Goal: Task Accomplishment & Management: Complete application form

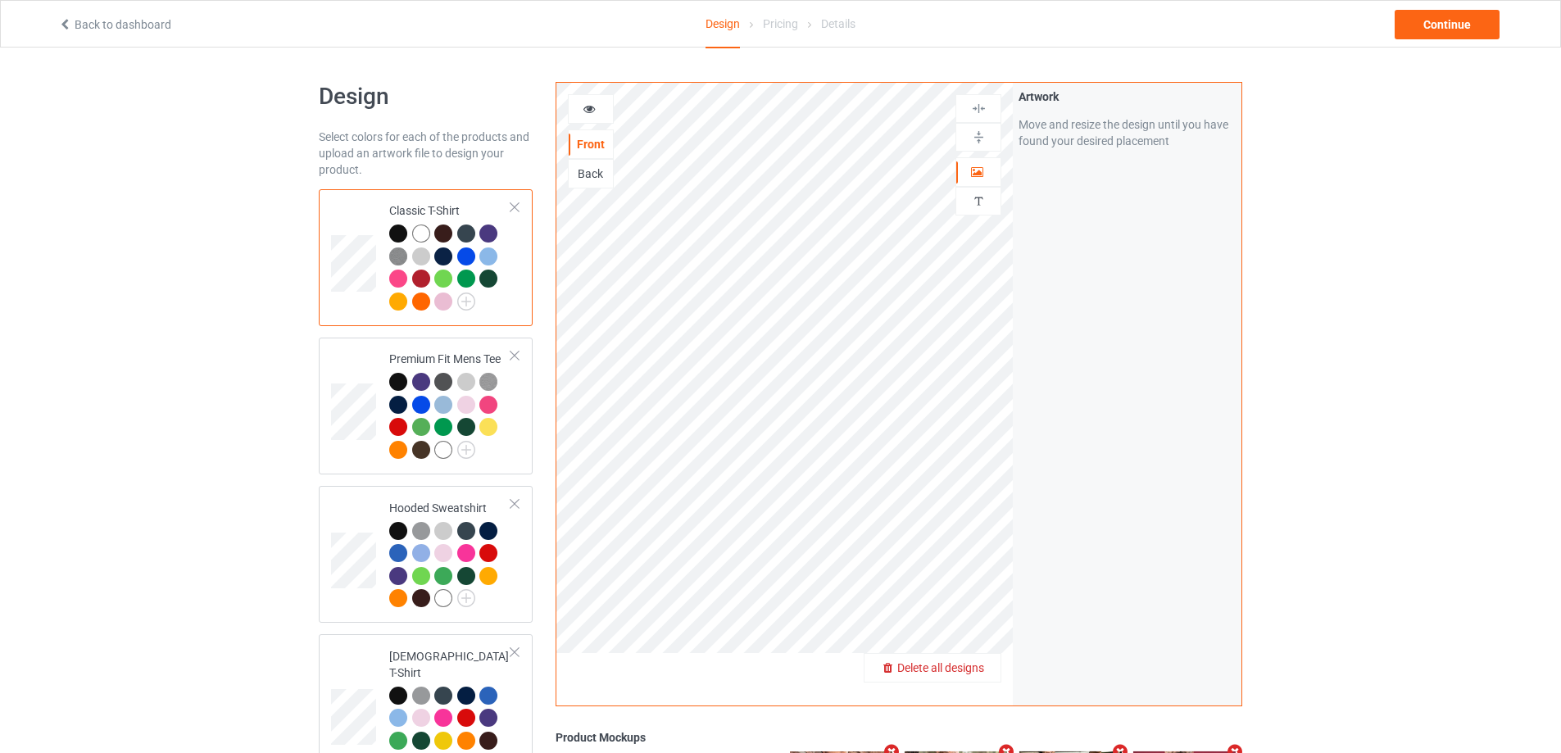
click at [968, 661] on div "Delete all designs" at bounding box center [933, 668] width 136 height 16
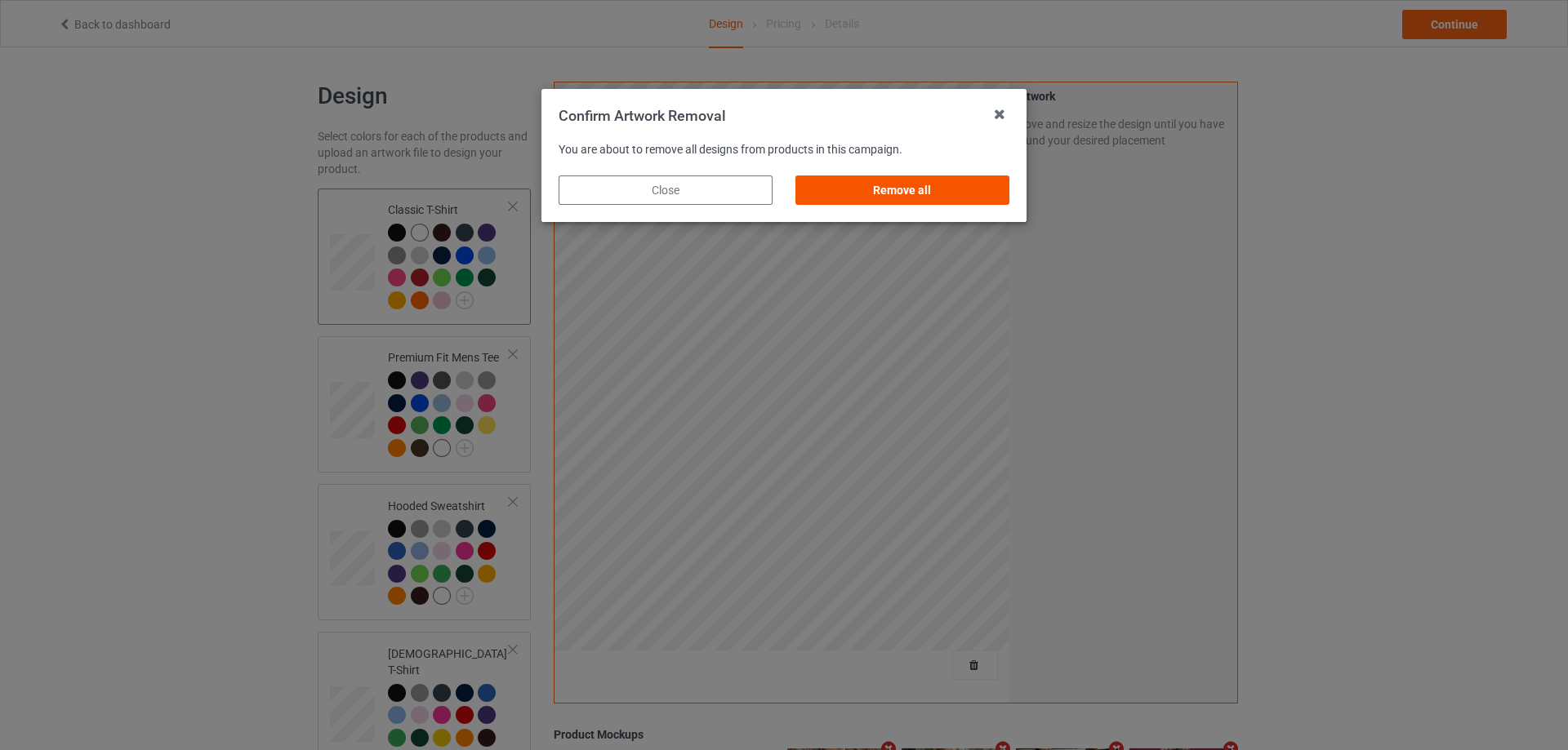
click at [985, 188] on div "Remove all" at bounding box center [902, 190] width 214 height 30
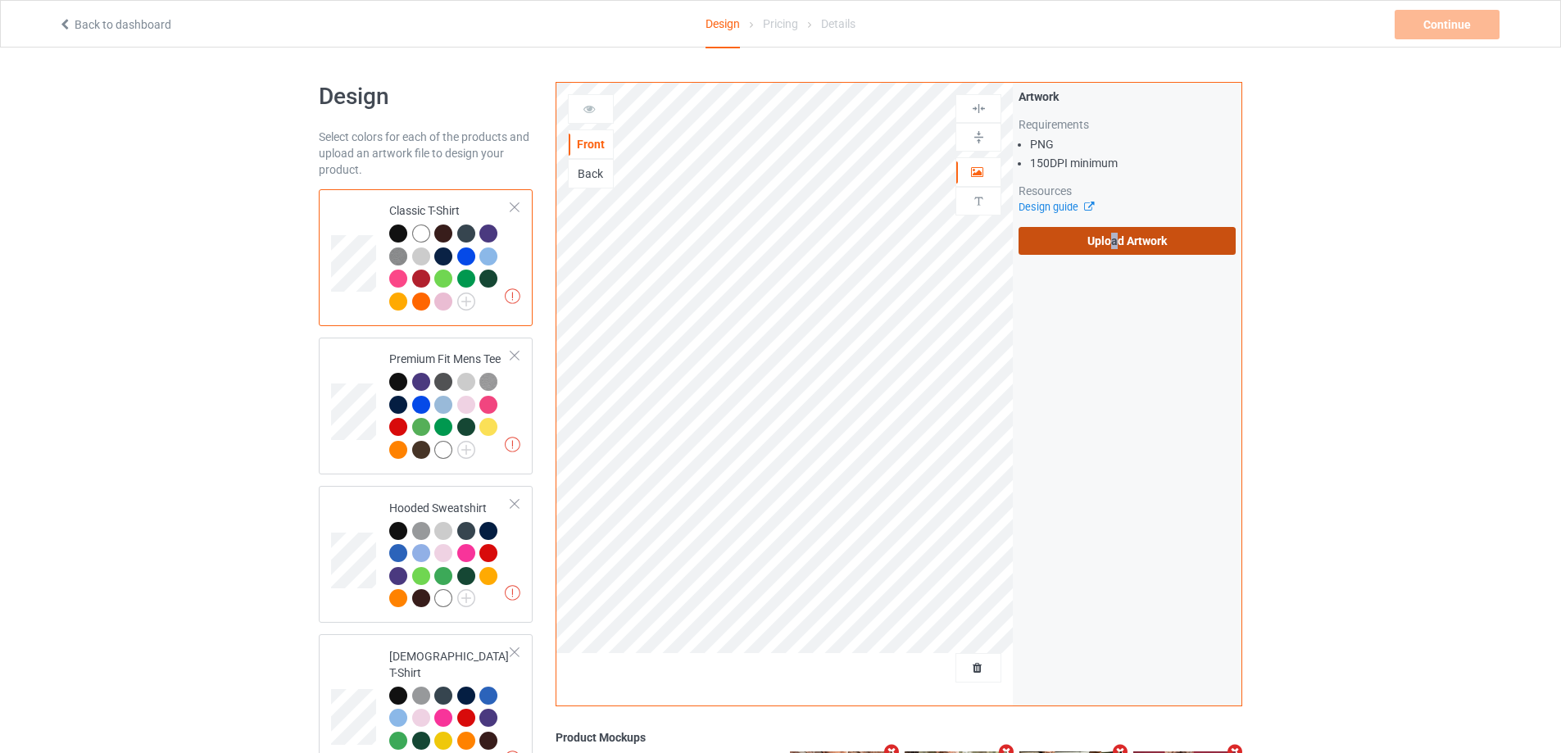
drag, startPoint x: 1115, startPoint y: 251, endPoint x: 1089, endPoint y: 251, distance: 25.4
click at [1114, 251] on label "Upload Artwork" at bounding box center [1127, 241] width 217 height 28
click at [1136, 230] on label "Upload Artwork" at bounding box center [1127, 241] width 217 height 28
click at [1124, 232] on label "Upload Artwork" at bounding box center [1127, 241] width 217 height 28
click at [0, 0] on input "Upload Artwork" at bounding box center [0, 0] width 0 height 0
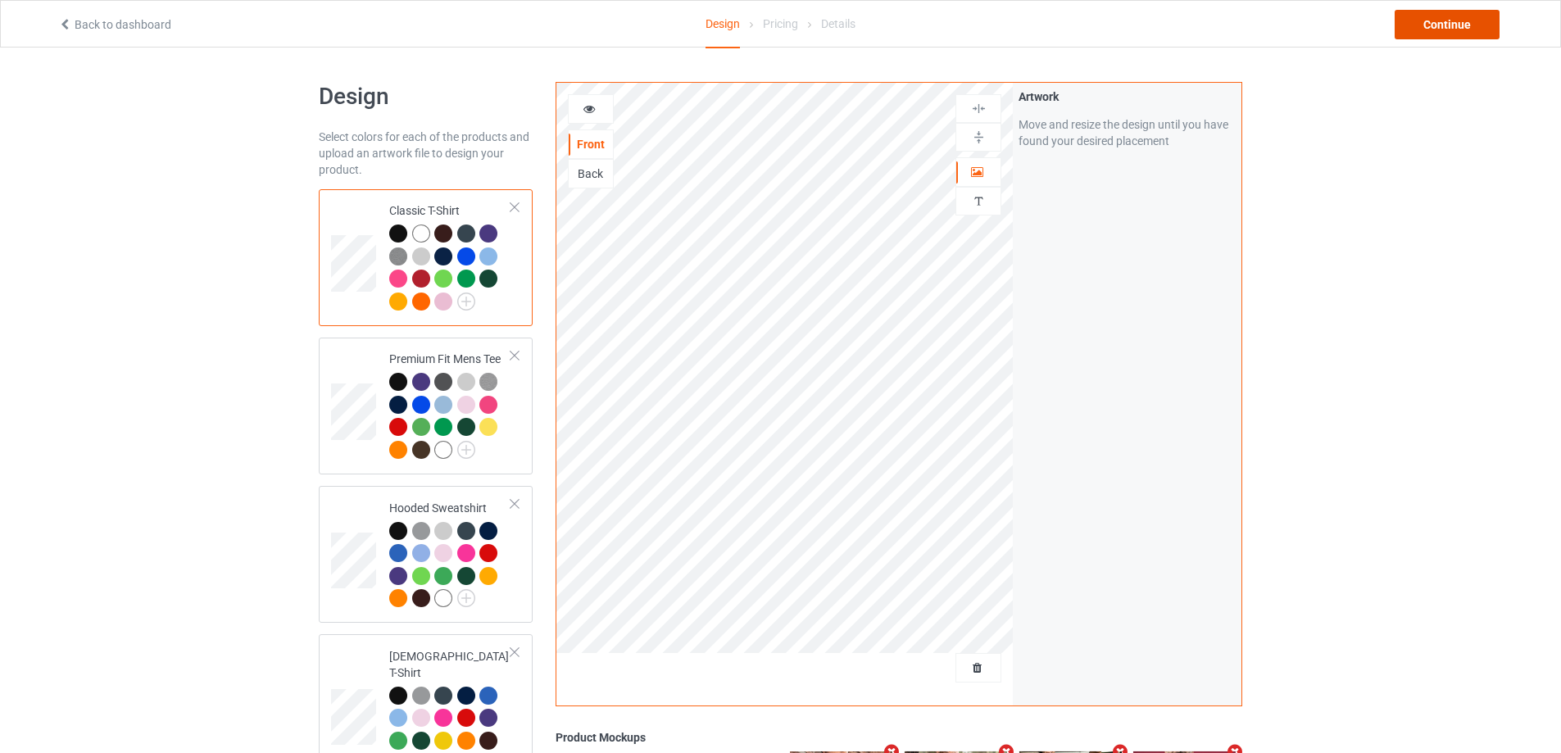
click at [1483, 28] on div "Continue" at bounding box center [1447, 25] width 105 height 30
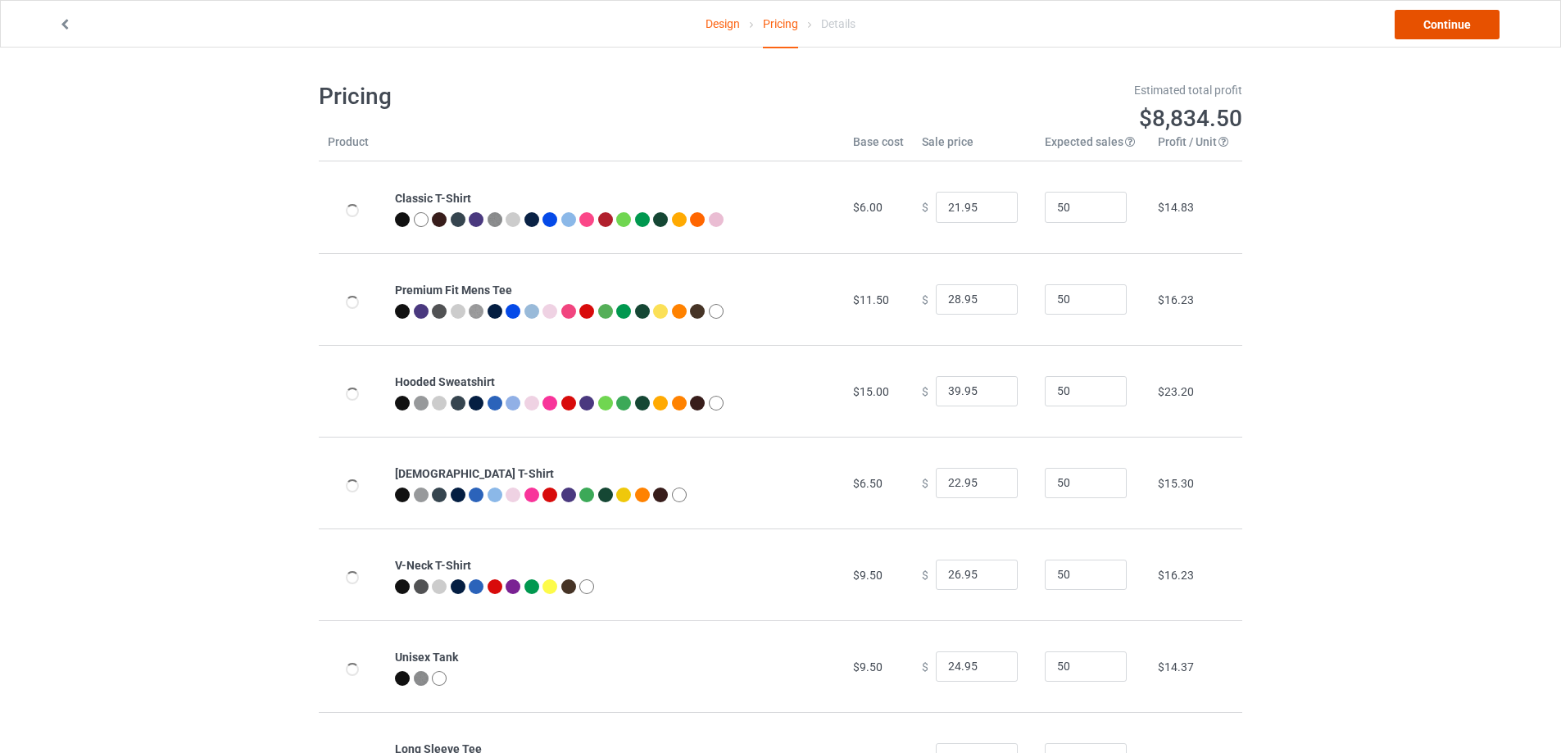
click at [1416, 30] on link "Continue" at bounding box center [1447, 25] width 105 height 30
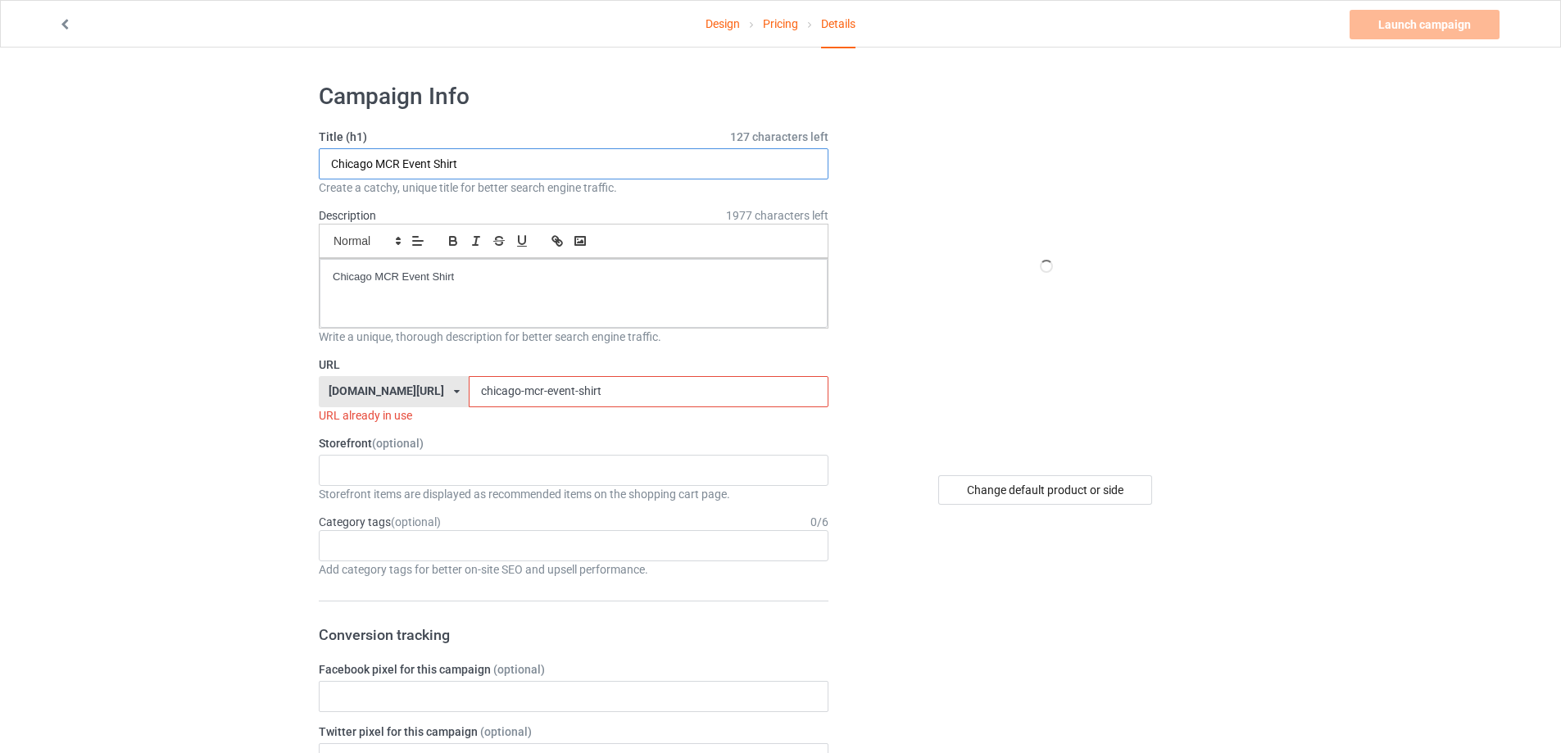
paste input "i love pt’s hot dog heart fire s"
type input "i love pt’s hot dog heart fire shirt"
drag, startPoint x: 567, startPoint y: 393, endPoint x: 354, endPoint y: 388, distance: 213.2
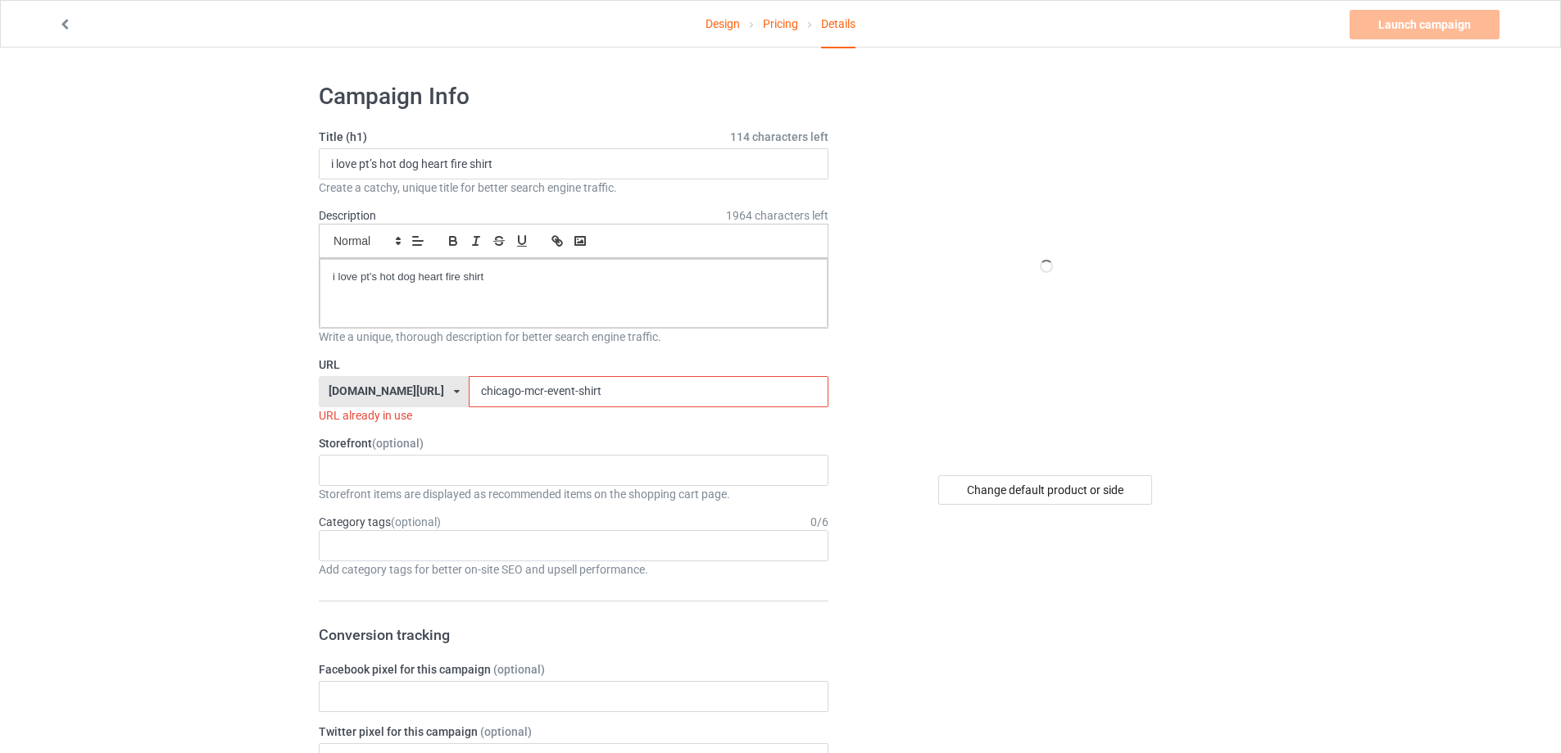
click at [351, 389] on div "[DOMAIN_NAME][URL] [DOMAIN_NAME][URL] [DOMAIN_NAME][URL] 5cd2f964b197f721e1cad2…" at bounding box center [574, 391] width 510 height 31
paste input "i-love-pts-hot-dog-heart-fire"
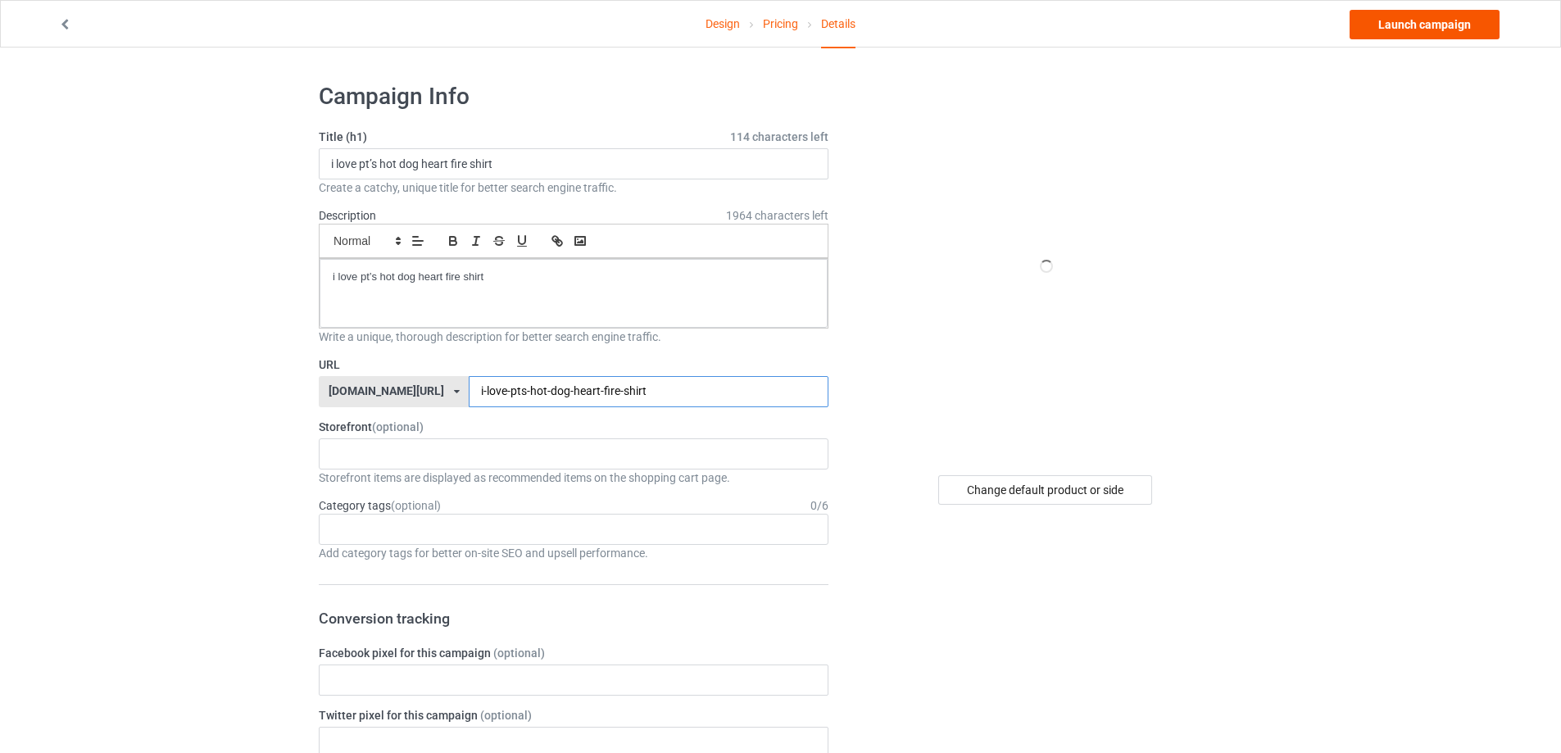
type input "i-love-pts-hot-dog-heart-fire-shirt"
click at [1446, 27] on link "Launch campaign" at bounding box center [1425, 25] width 150 height 30
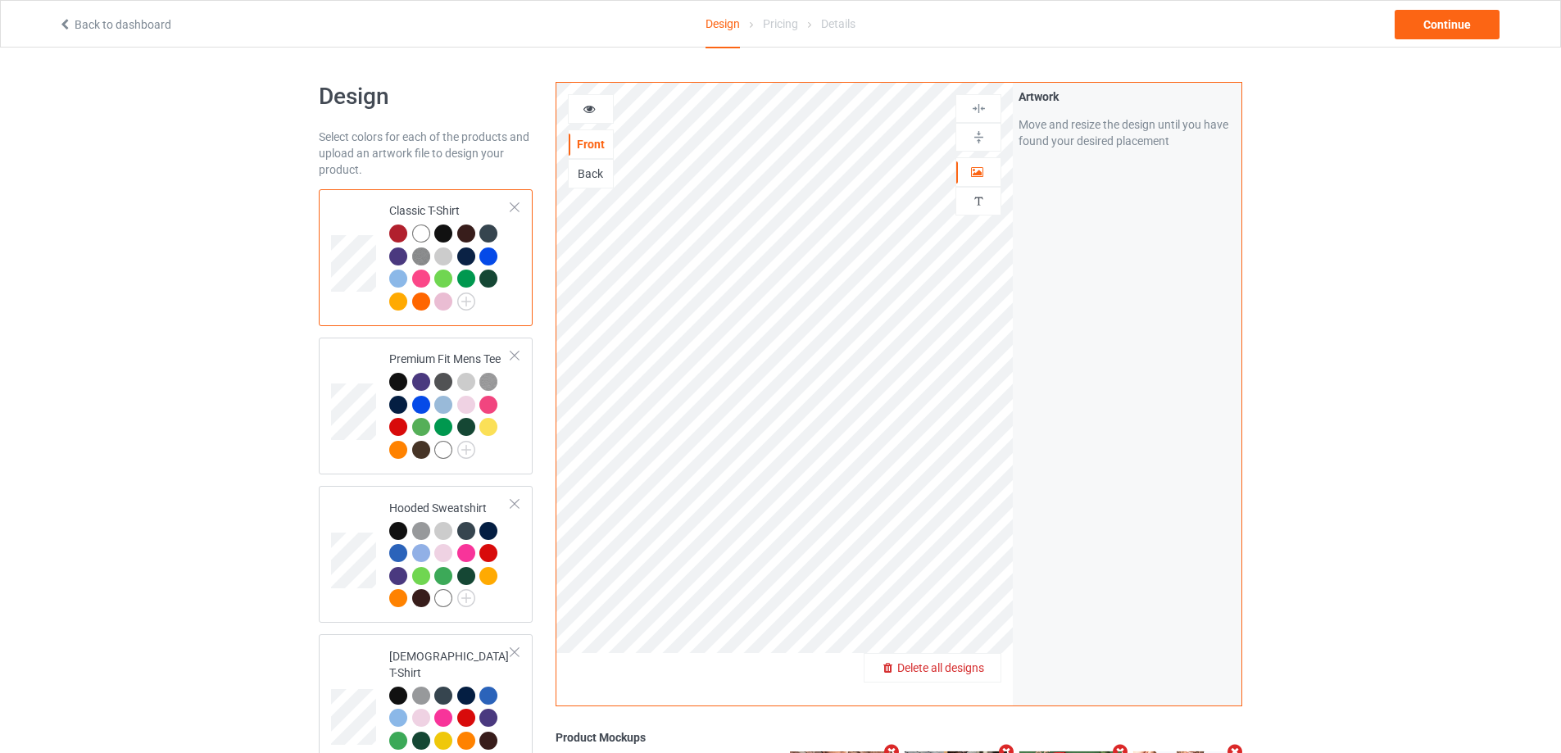
click at [982, 672] on span "Delete all designs" at bounding box center [941, 667] width 87 height 13
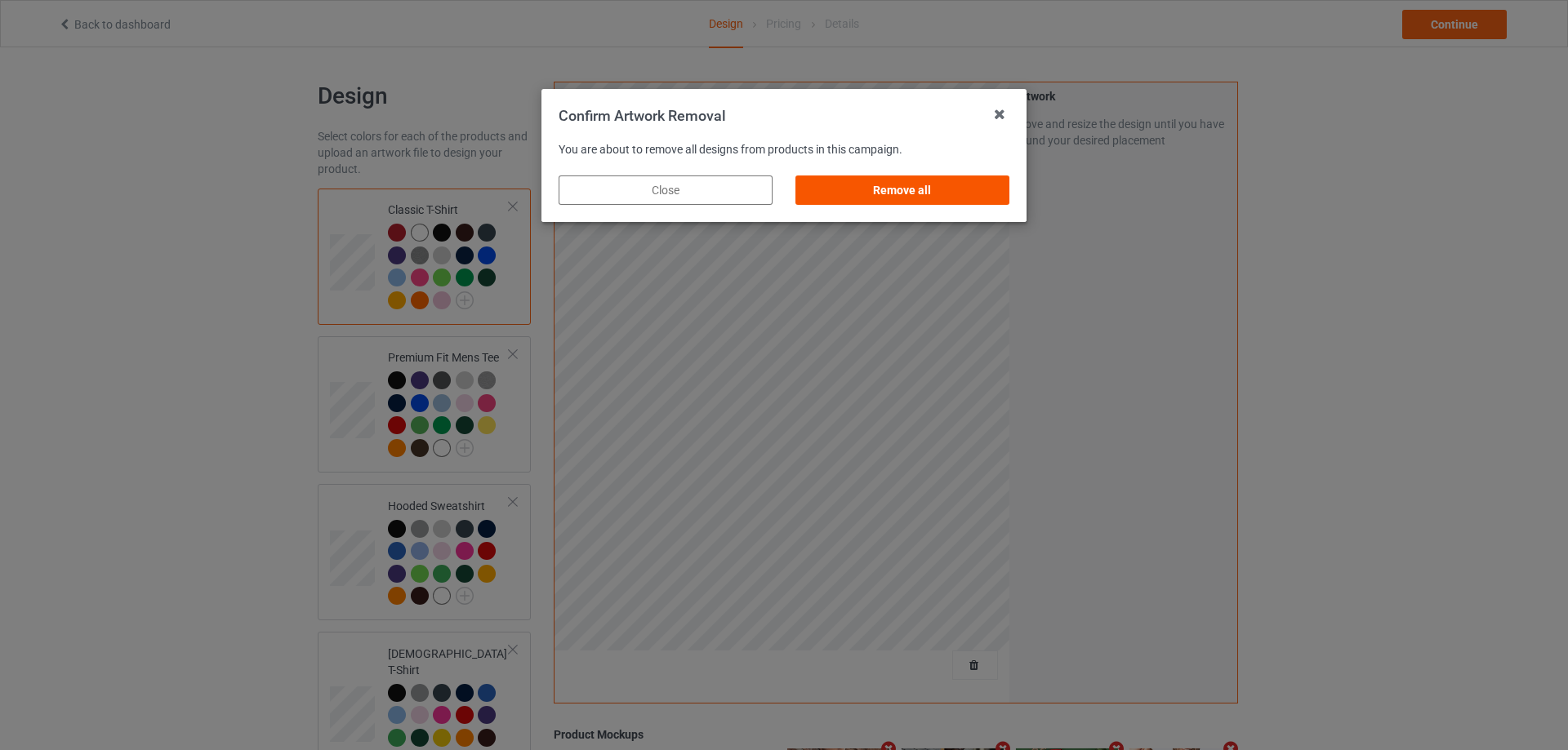
click at [931, 189] on div "Remove all" at bounding box center [902, 190] width 214 height 30
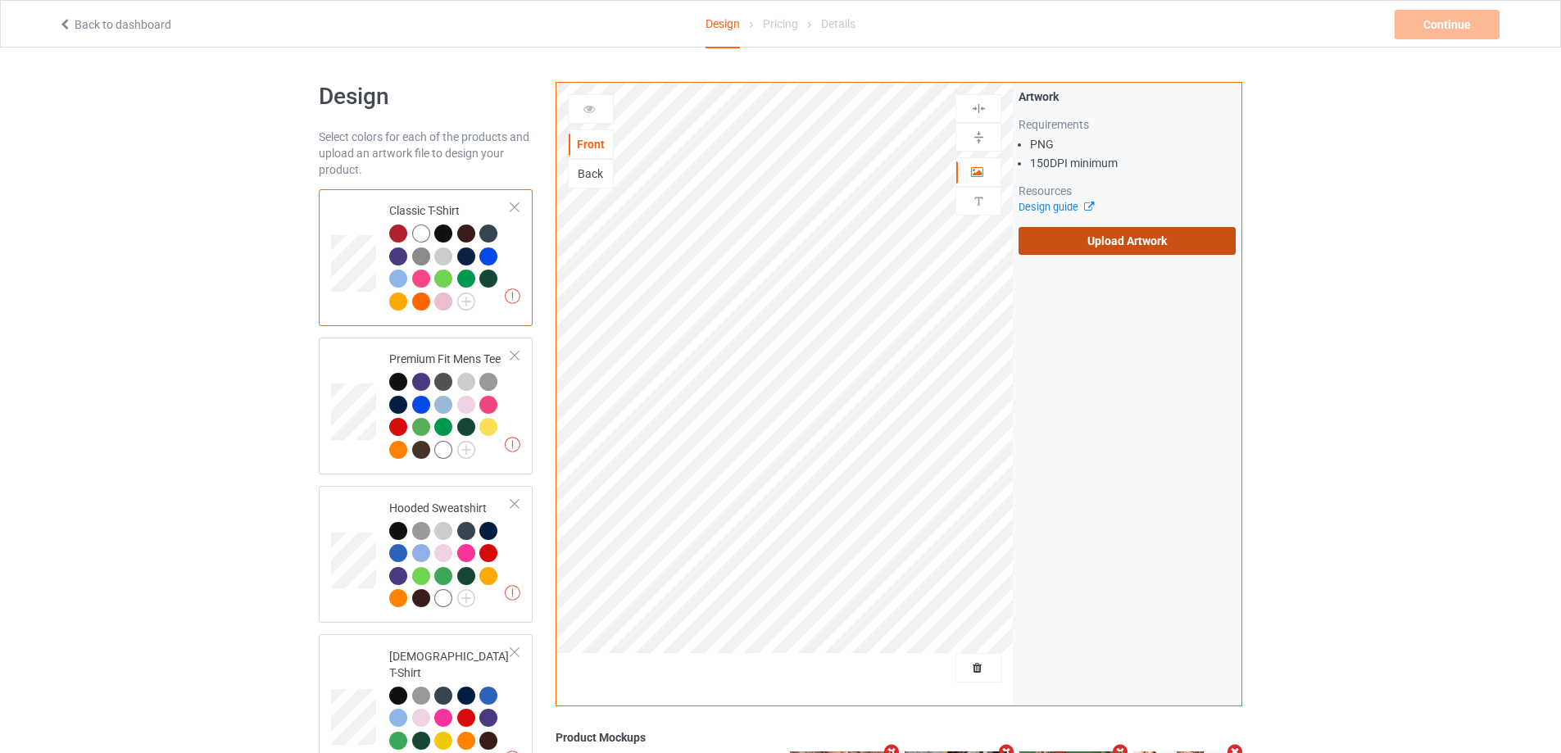
click at [1079, 237] on label "Upload Artwork" at bounding box center [1127, 241] width 217 height 28
click at [0, 0] on input "Upload Artwork" at bounding box center [0, 0] width 0 height 0
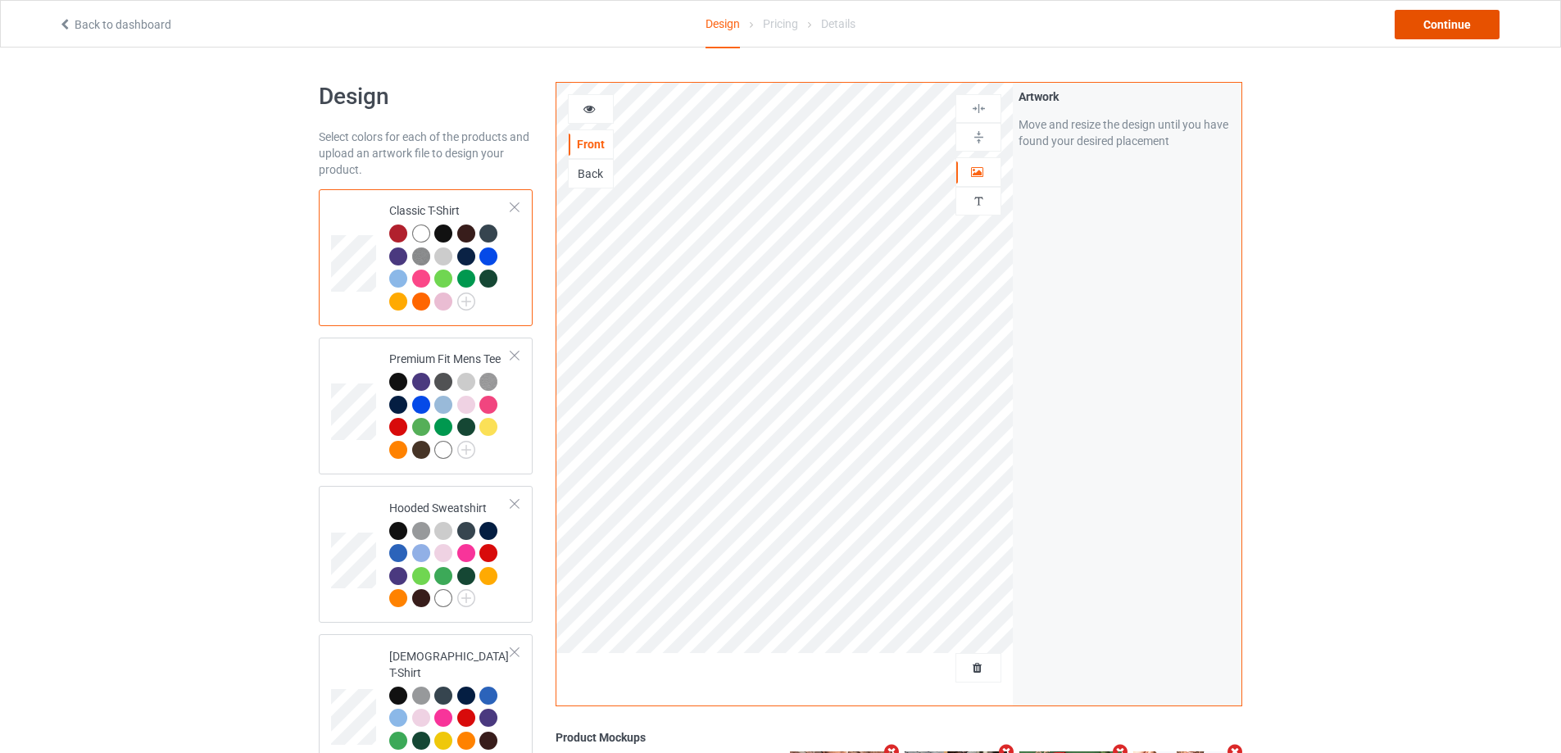
click at [1416, 37] on div "Continue" at bounding box center [1447, 25] width 105 height 30
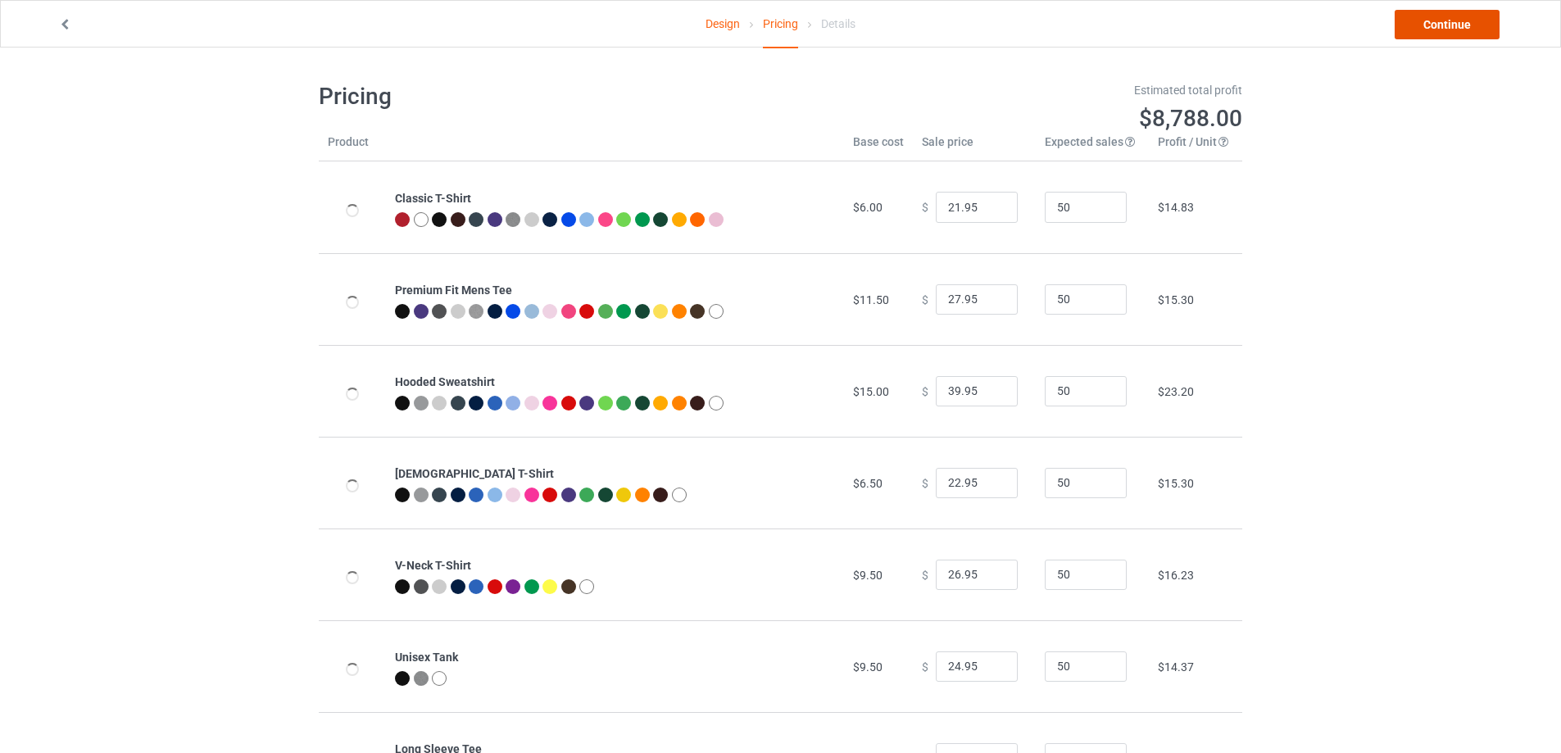
click at [1418, 35] on link "Continue" at bounding box center [1447, 25] width 105 height 30
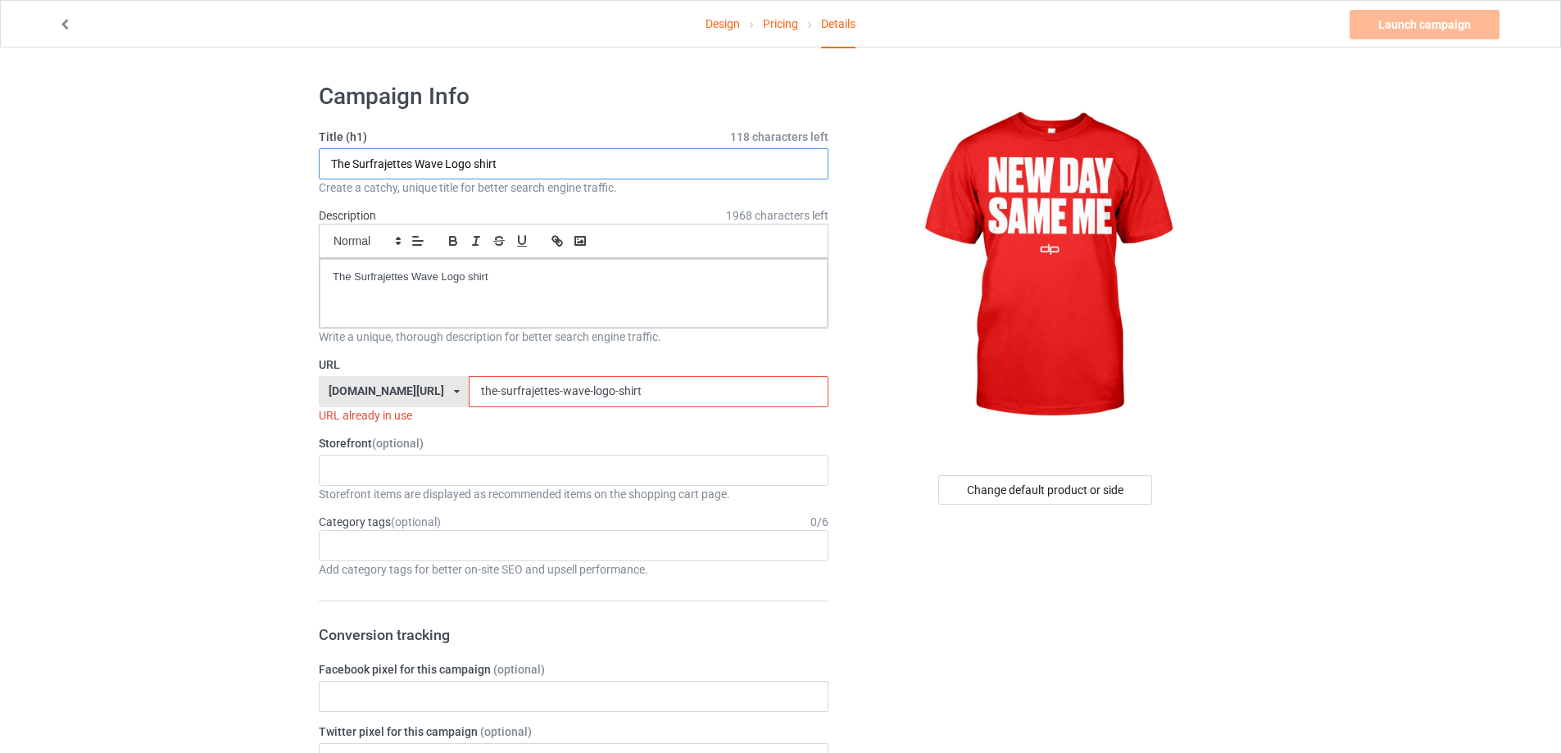
paste input "Dan Patrick New Day Same Me"
drag, startPoint x: 556, startPoint y: 172, endPoint x: 284, endPoint y: 208, distance: 273.7
type input "Dan Patrick New Day Same Me shirt"
drag, startPoint x: 488, startPoint y: 292, endPoint x: 275, endPoint y: 298, distance: 212.4
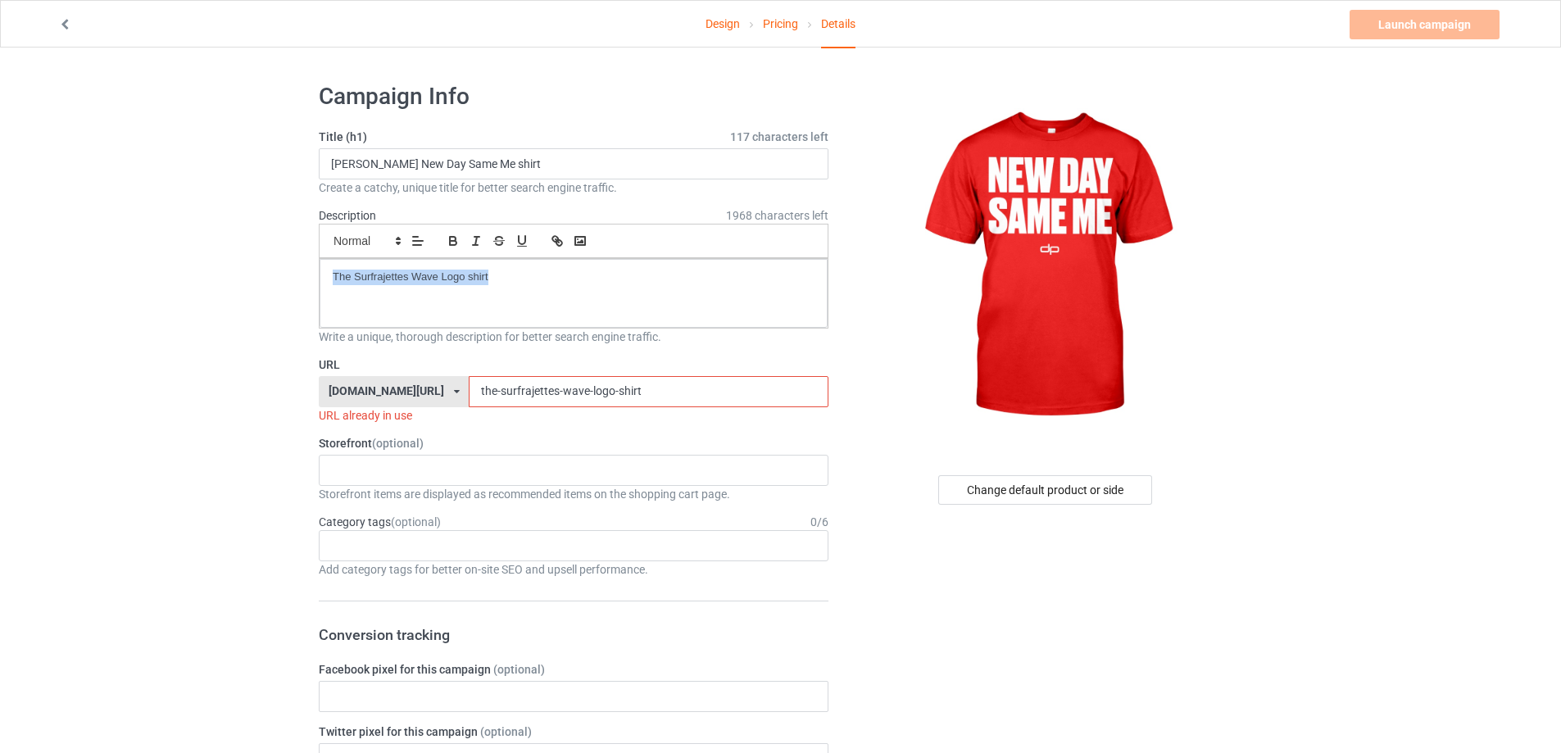
drag, startPoint x: 617, startPoint y: 391, endPoint x: 319, endPoint y: 382, distance: 298.5
paste input "dan-patrick-new-day-same-me"
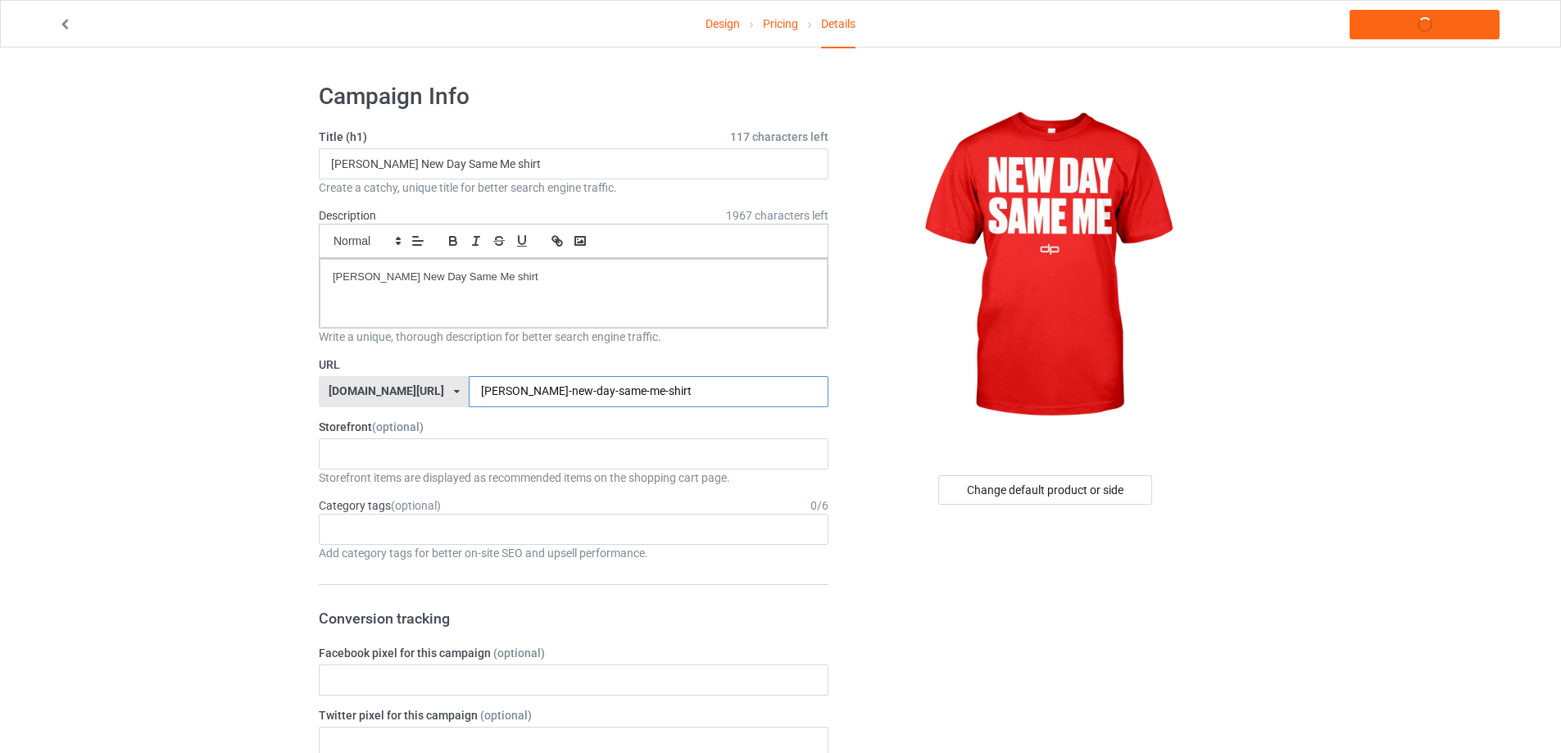
type input "dan-patrick-new-day-same-me-shirt"
drag, startPoint x: 554, startPoint y: 281, endPoint x: 209, endPoint y: 278, distance: 345.1
copy p "Dan Patrick New Day Same Me shirt"
click at [1473, 29] on link "Launch campaign" at bounding box center [1425, 25] width 150 height 30
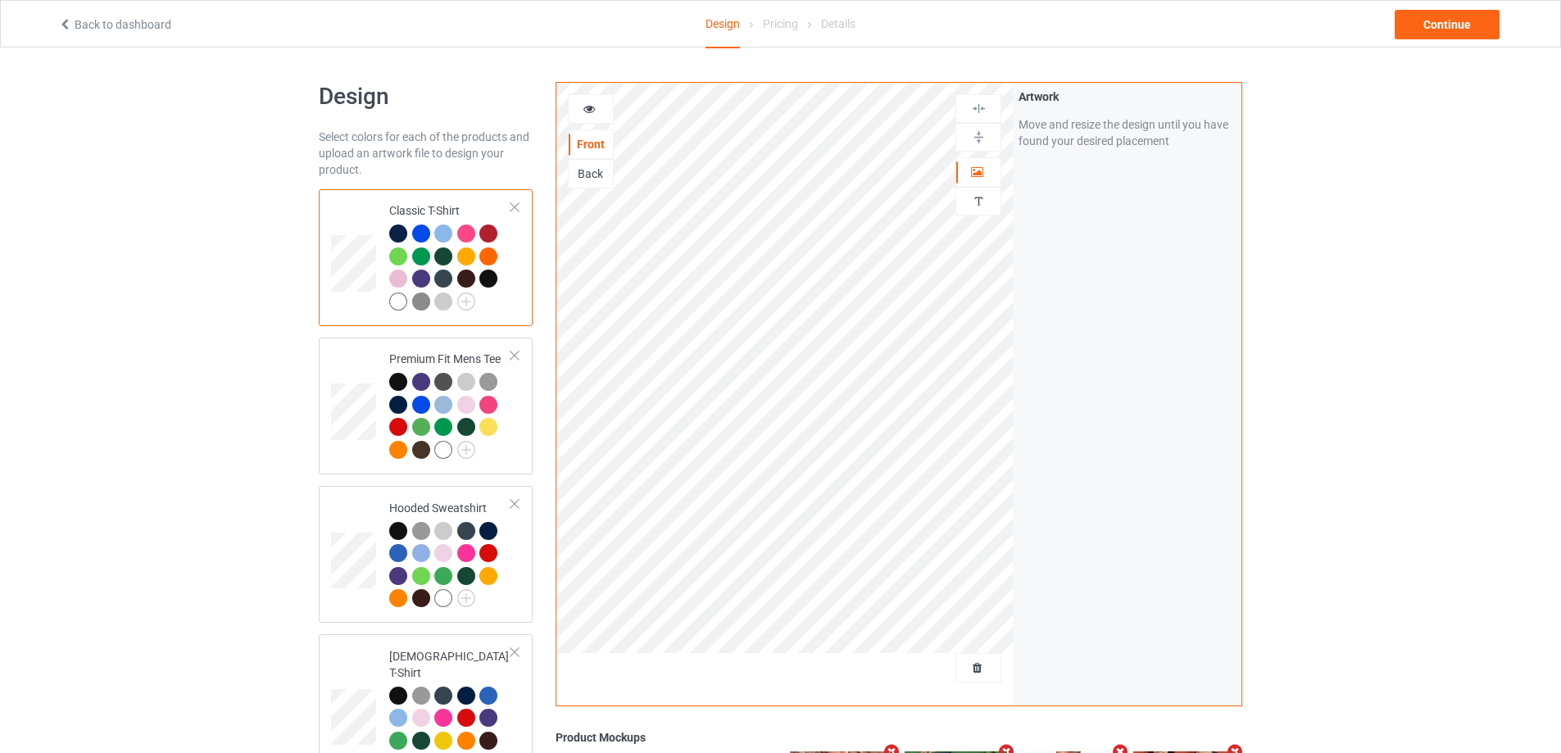
click at [984, 658] on div at bounding box center [979, 668] width 46 height 30
click at [983, 661] on div "Delete all designs" at bounding box center [933, 668] width 136 height 16
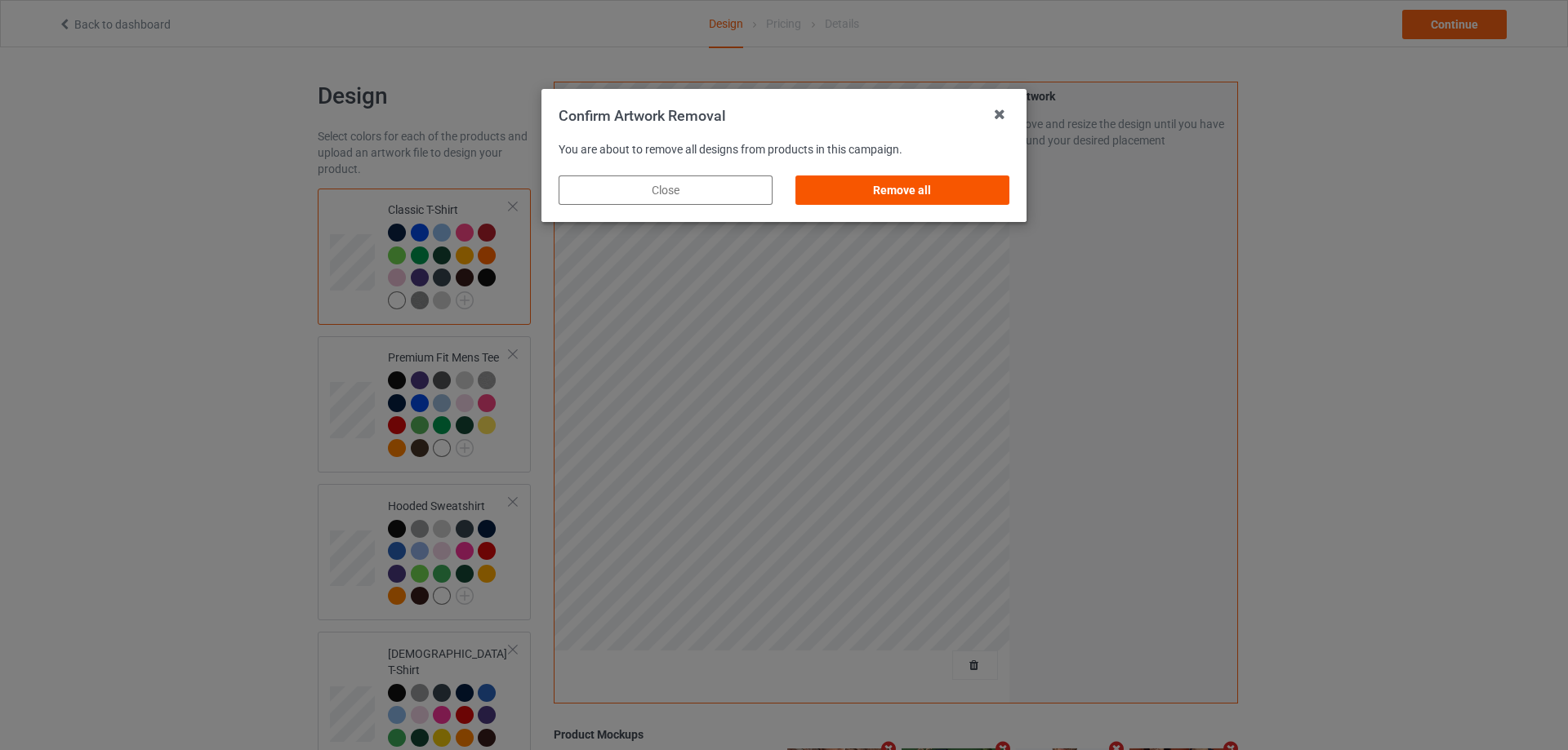
click at [938, 183] on div "Remove all" at bounding box center [902, 190] width 214 height 30
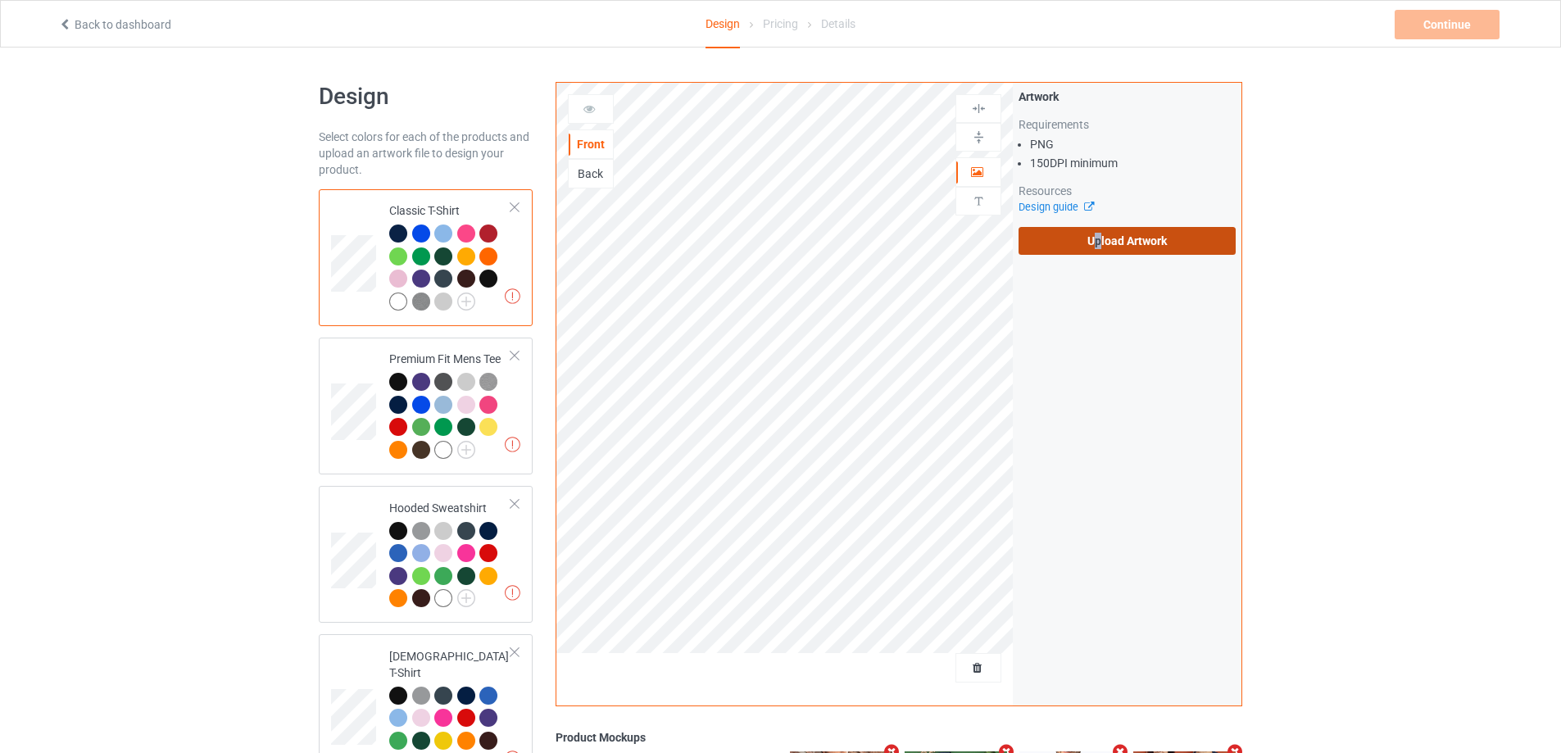
click at [1097, 229] on div "Artwork Requirements PNG 150 DPI minimum Resources Design guide Upload Artwork" at bounding box center [1127, 172] width 217 height 166
click at [1093, 250] on label "Upload Artwork" at bounding box center [1127, 241] width 217 height 28
click at [0, 0] on input "Upload Artwork" at bounding box center [0, 0] width 0 height 0
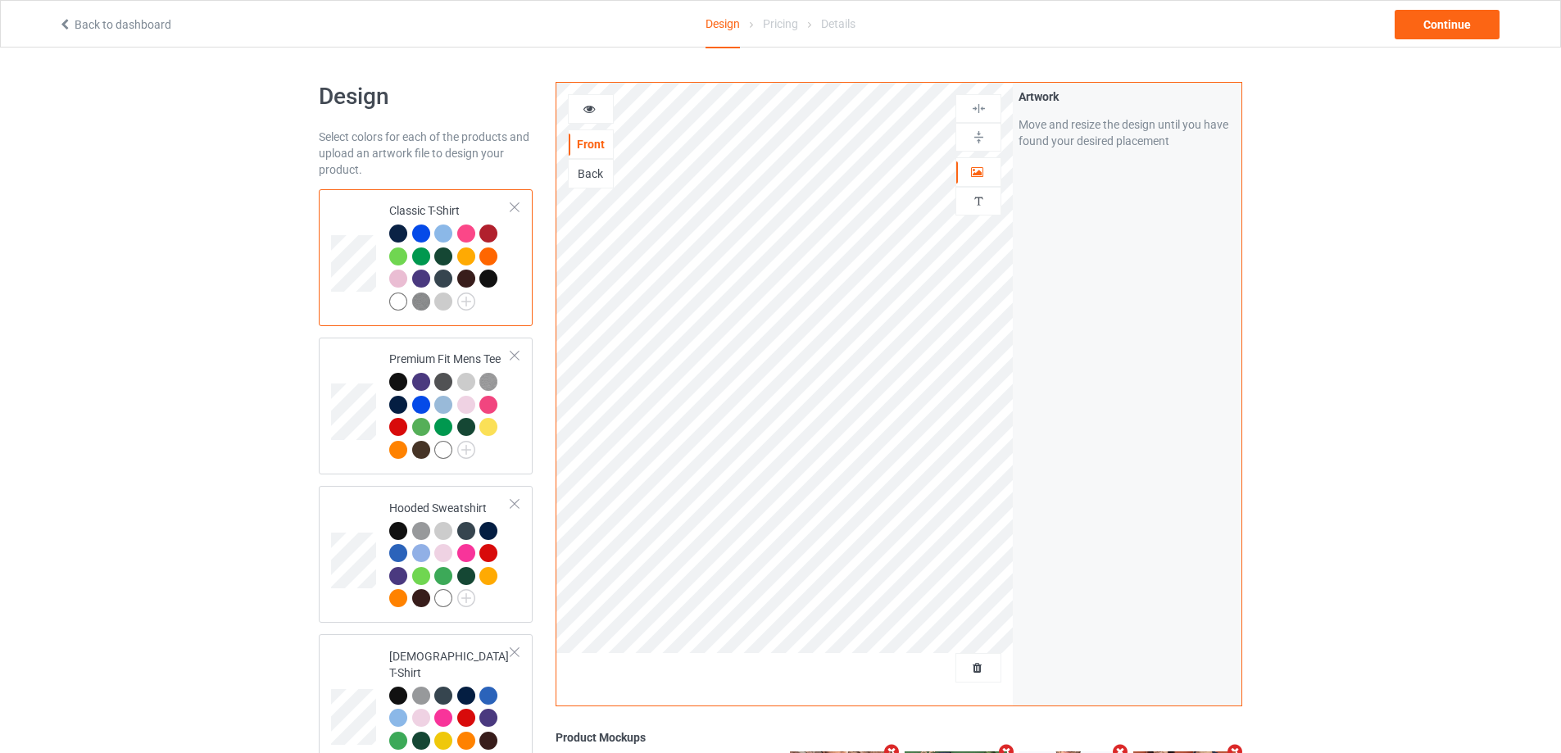
click at [1430, 7] on div "Back to dashboard Design Pricing Details Continue" at bounding box center [781, 24] width 1468 height 46
click at [1430, 12] on div "Continue" at bounding box center [1447, 25] width 105 height 30
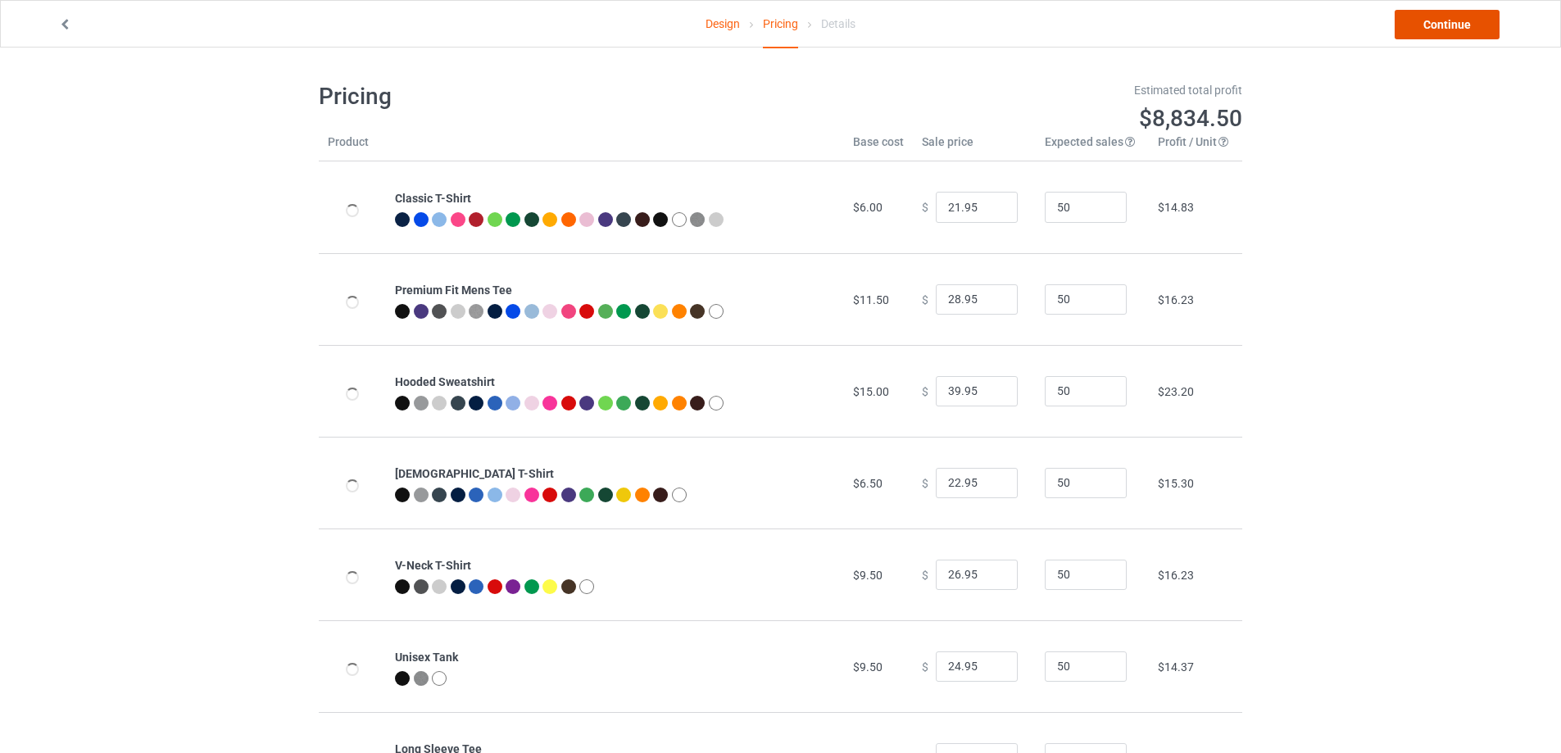
click at [1436, 30] on link "Continue" at bounding box center [1447, 25] width 105 height 30
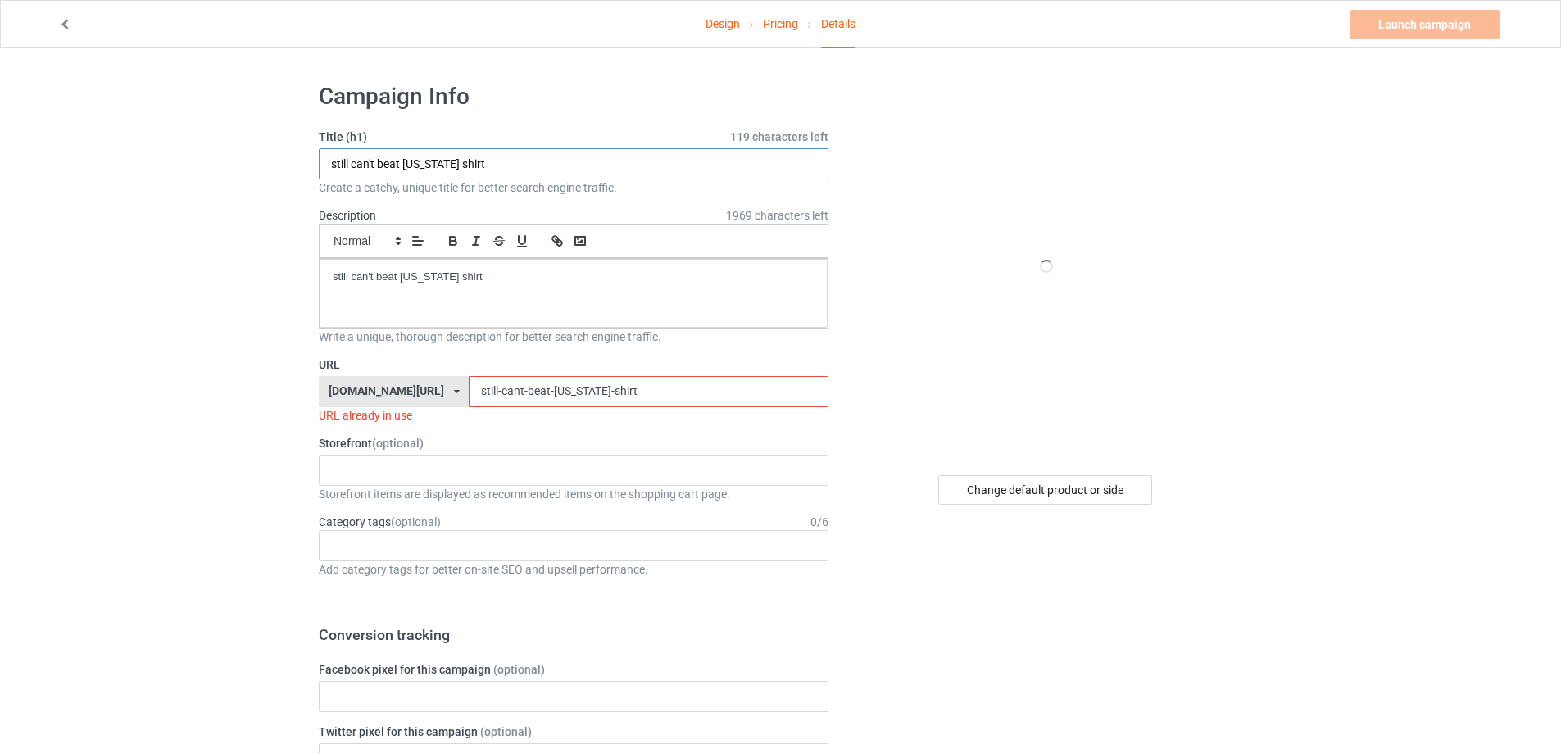
paste input "The Petty King"
drag, startPoint x: 527, startPoint y: 157, endPoint x: 272, endPoint y: 184, distance: 256.4
type input "The Petty King shirt"
drag, startPoint x: 398, startPoint y: 279, endPoint x: 98, endPoint y: 259, distance: 300.6
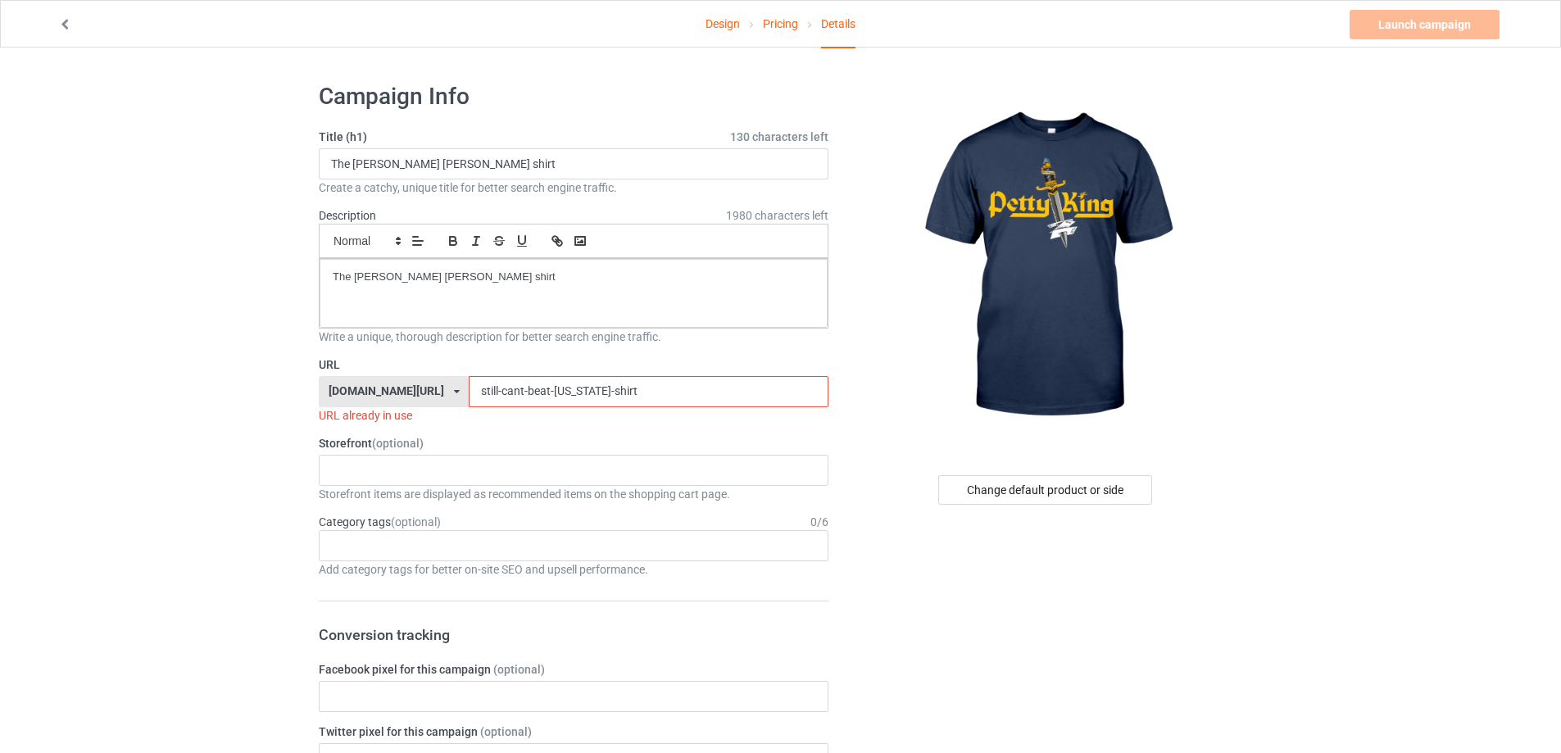
paste input "the-petty-king"
drag, startPoint x: 605, startPoint y: 393, endPoint x: 346, endPoint y: 384, distance: 259.2
type input "the-petty-king-shirt"
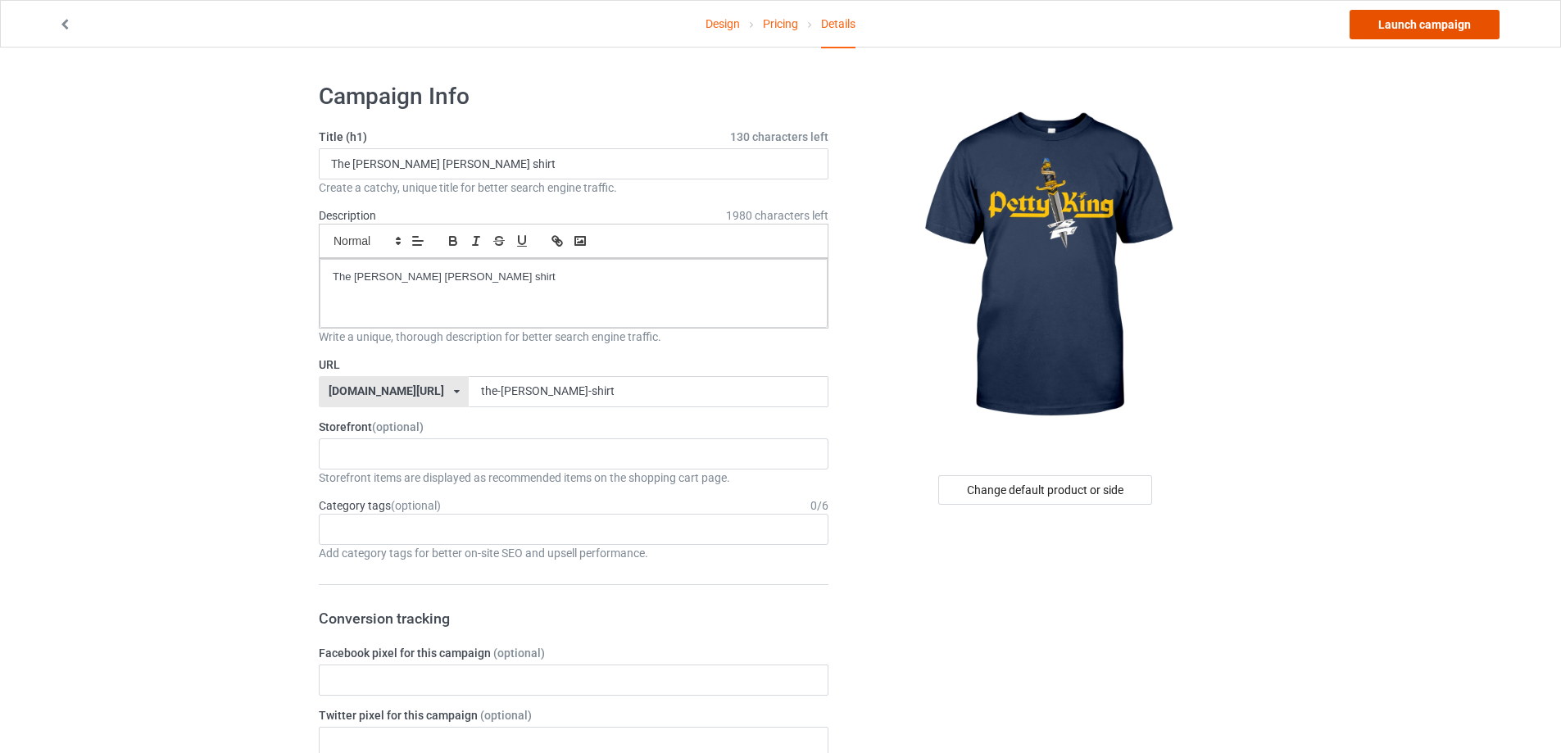
click at [1414, 31] on link "Launch campaign" at bounding box center [1425, 25] width 150 height 30
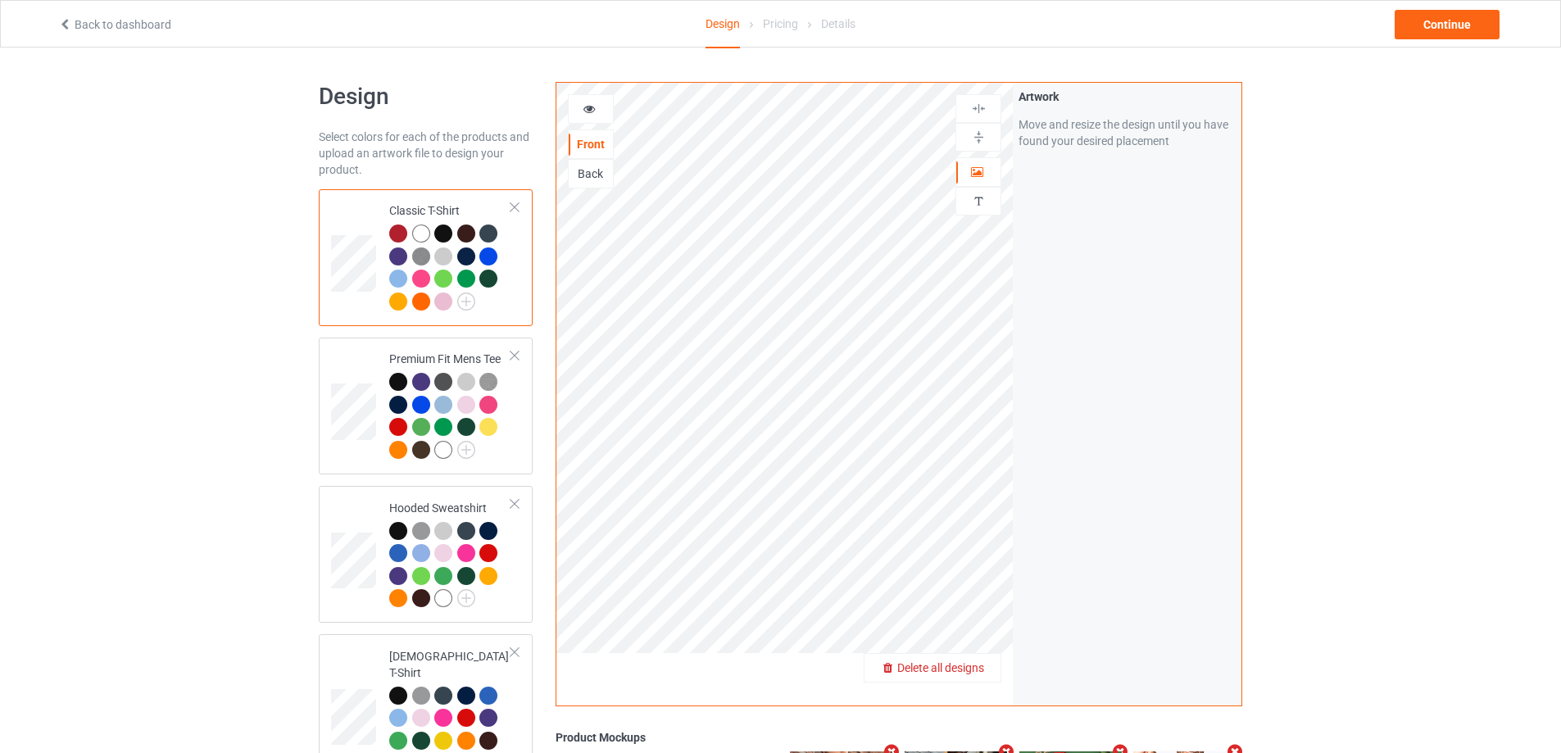
click at [969, 676] on div "Delete all designs" at bounding box center [933, 668] width 136 height 16
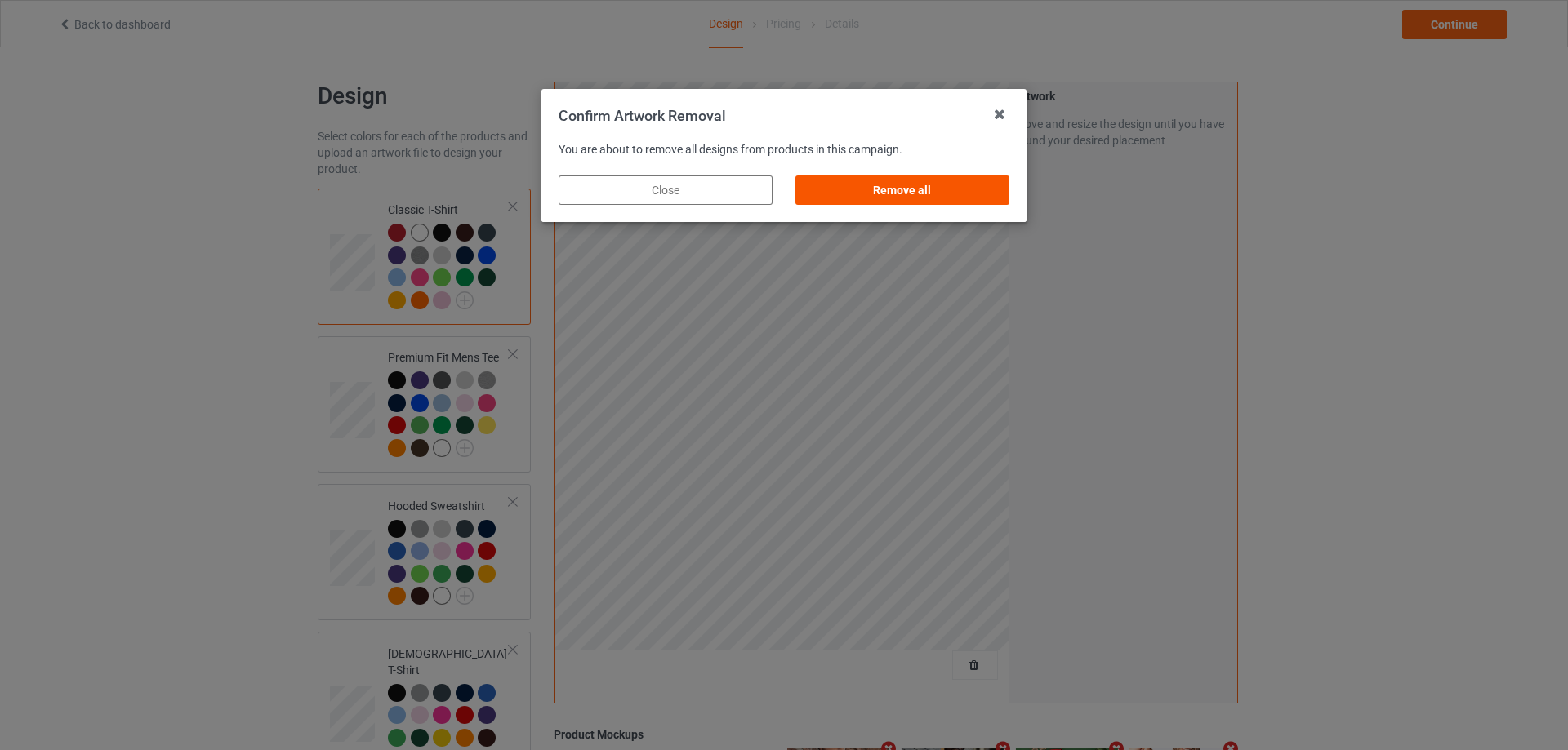
click at [978, 191] on div "Remove all" at bounding box center [902, 190] width 214 height 30
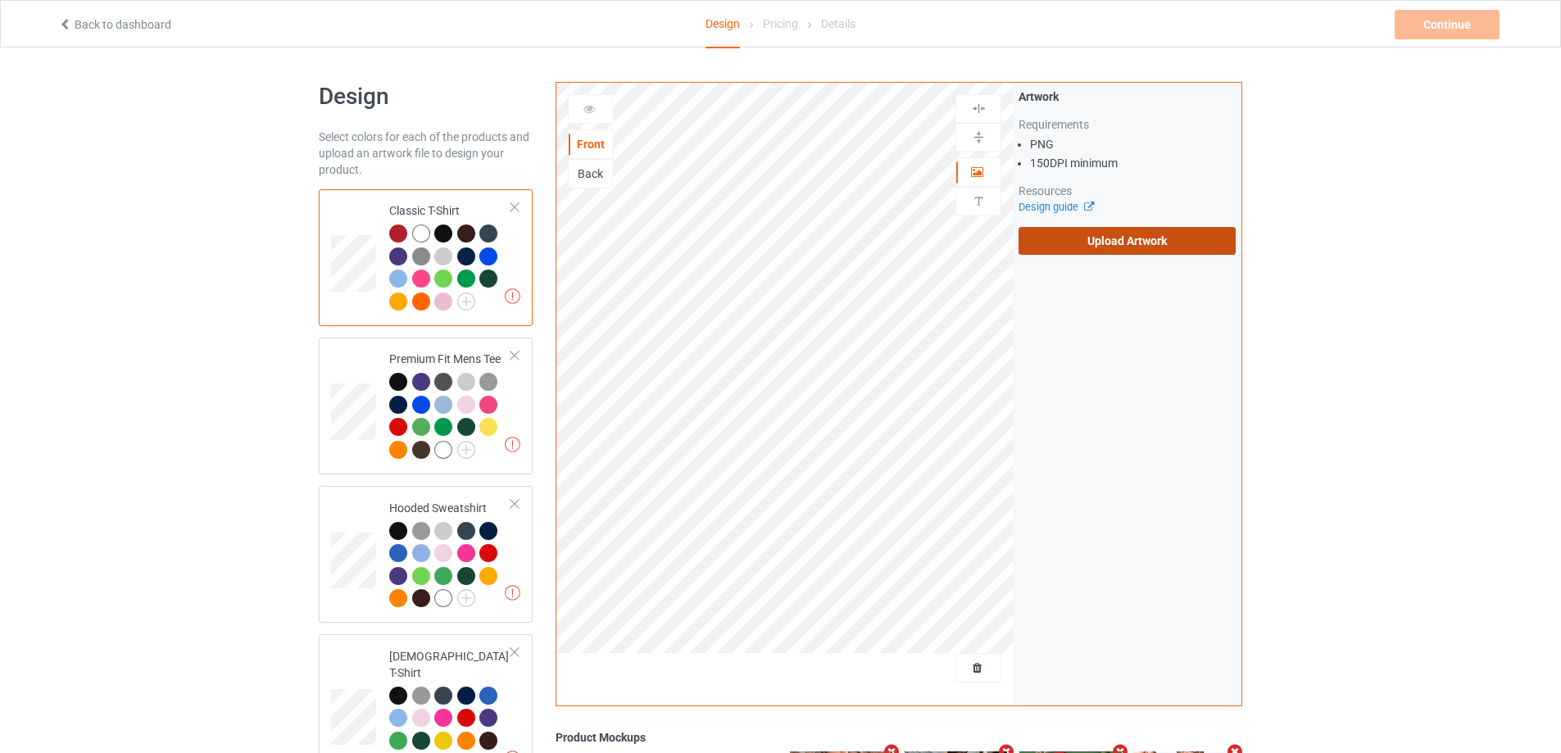
click at [1089, 236] on label "Upload Artwork" at bounding box center [1127, 241] width 217 height 28
click at [0, 0] on input "Upload Artwork" at bounding box center [0, 0] width 0 height 0
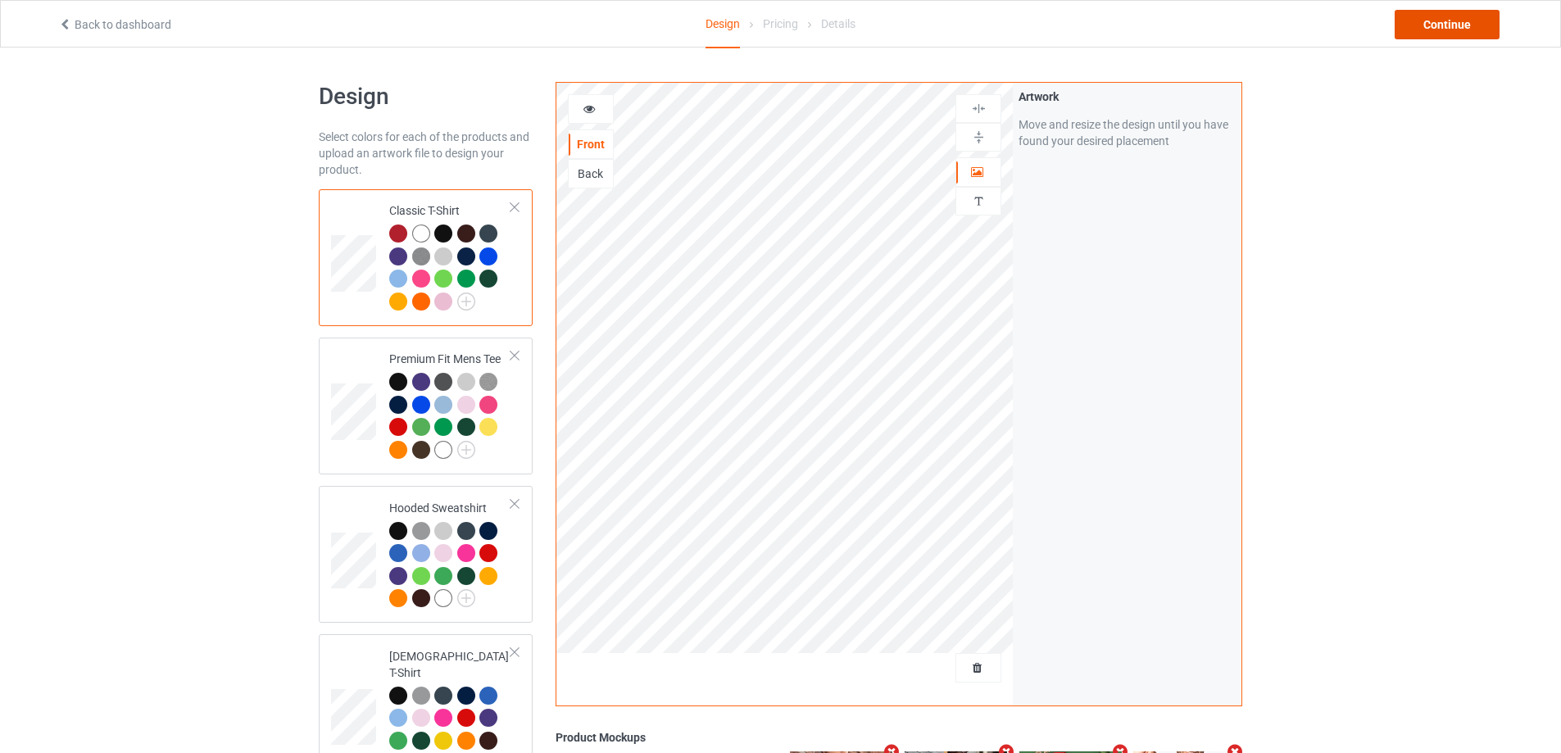
click at [1456, 29] on div "Continue" at bounding box center [1447, 25] width 105 height 30
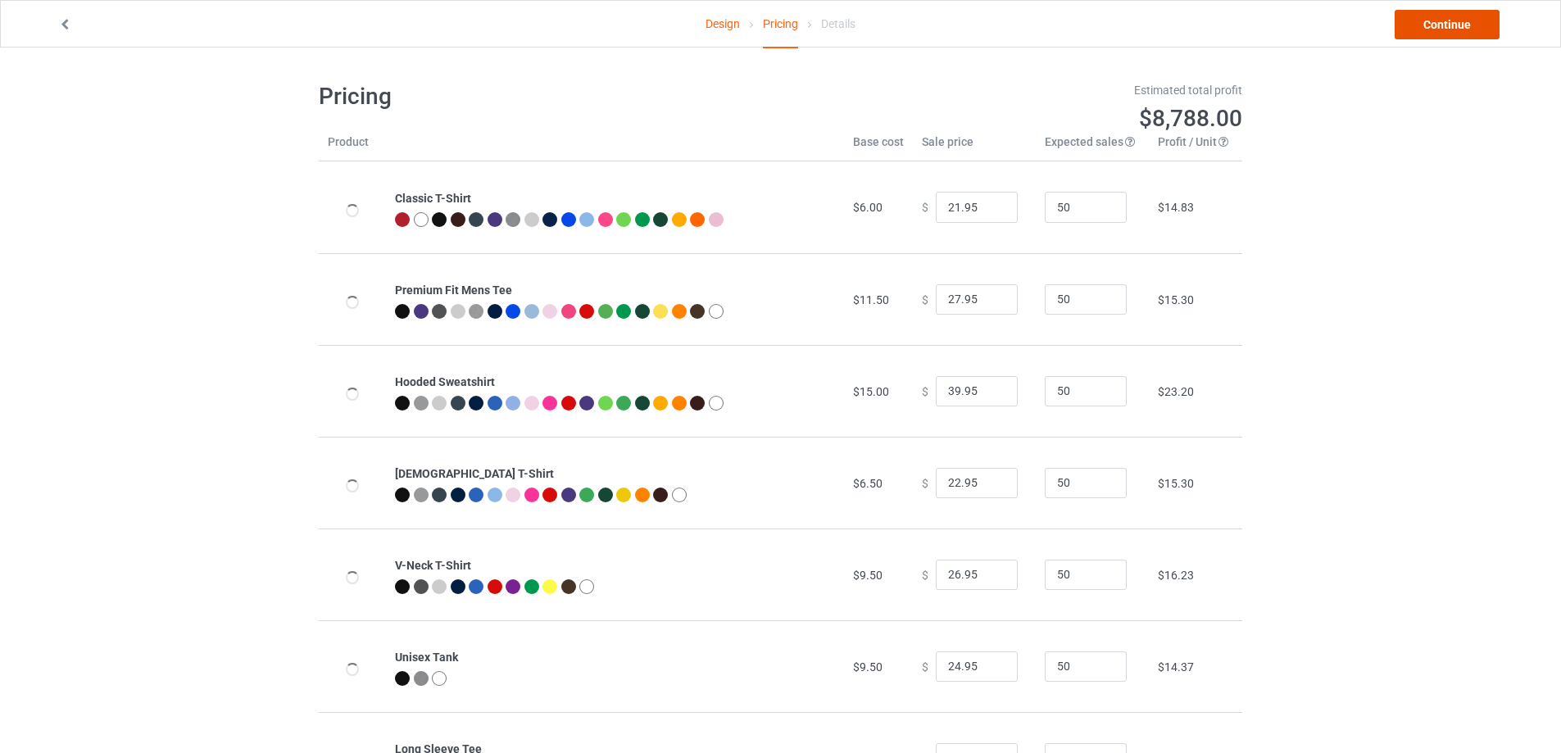
click at [1456, 26] on link "Continue" at bounding box center [1447, 25] width 105 height 30
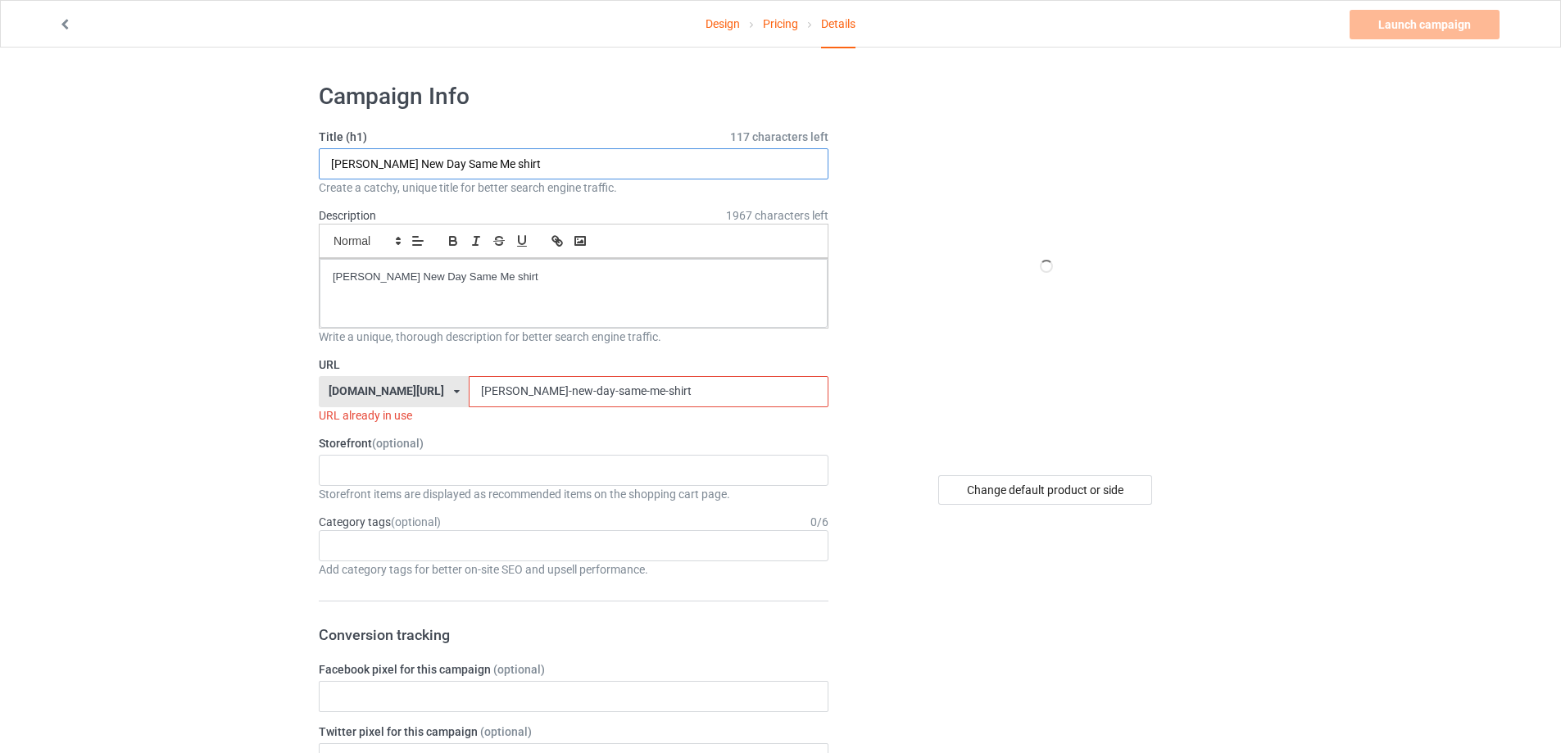
paste input "Final Fantasy XIV game Fun in the Sun"
drag, startPoint x: 494, startPoint y: 166, endPoint x: 170, endPoint y: 177, distance: 323.9
type input "Final Fantasy XIV game Fun in the Sun shirt"
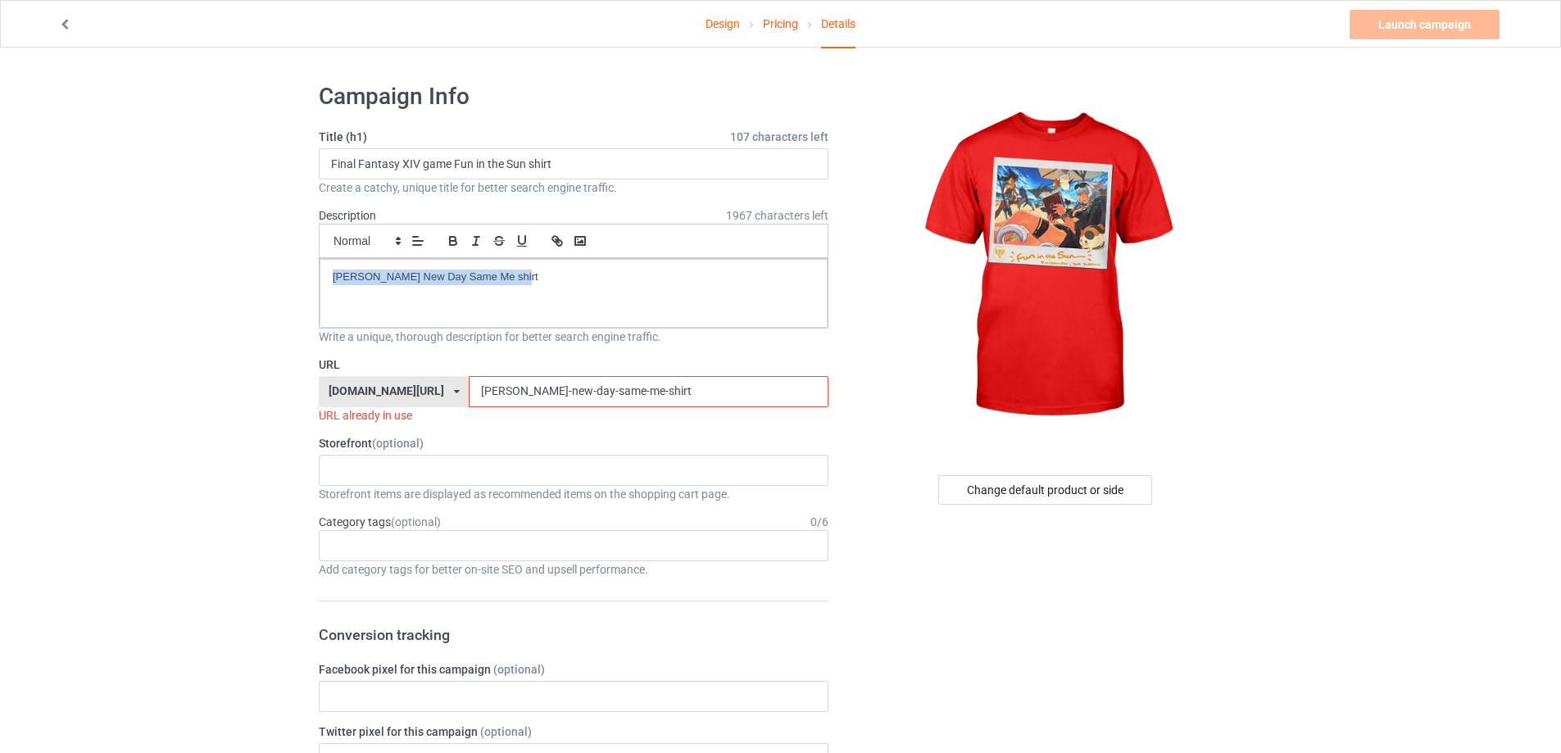
drag, startPoint x: 502, startPoint y: 284, endPoint x: 155, endPoint y: 284, distance: 347.5
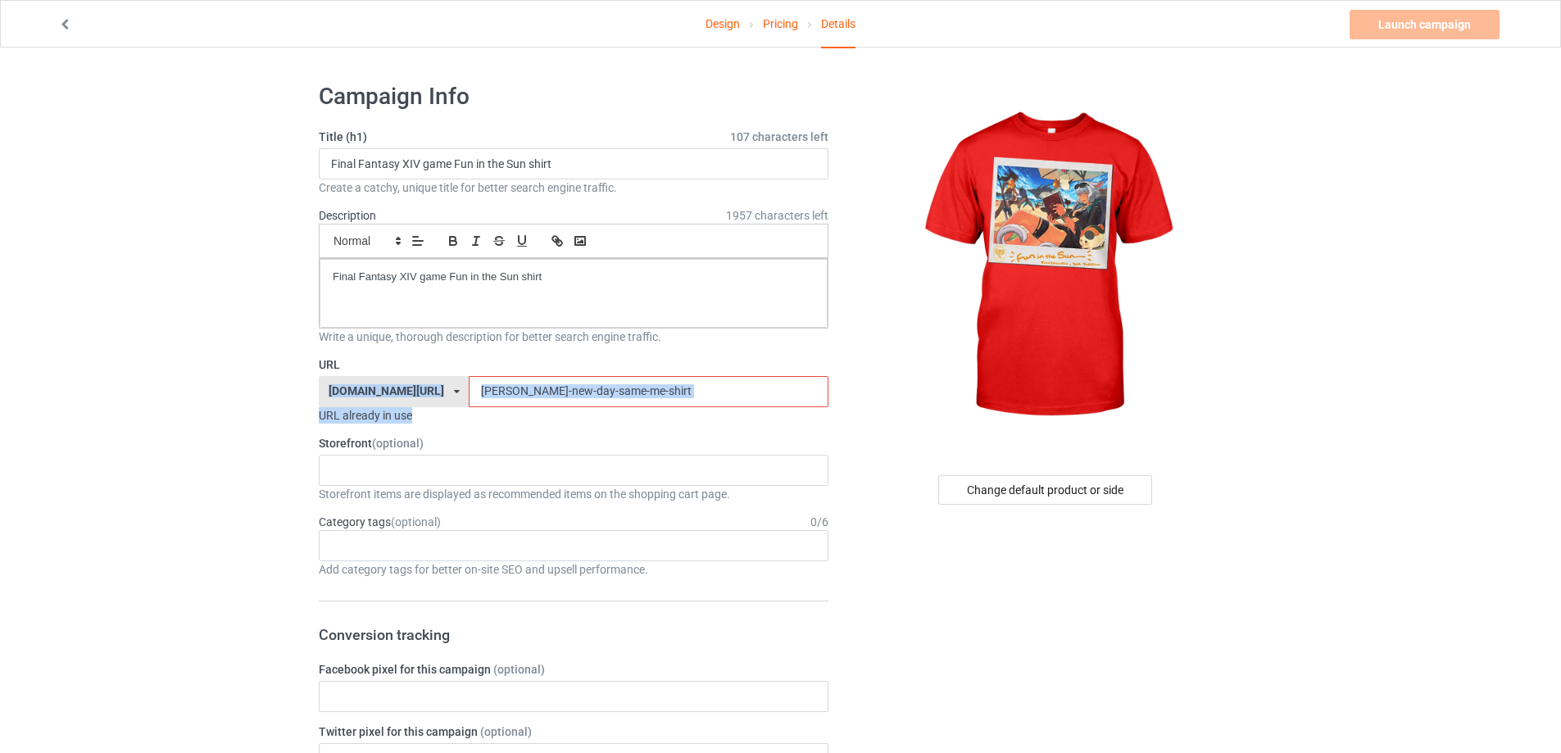
drag, startPoint x: 650, startPoint y: 408, endPoint x: 343, endPoint y: 380, distance: 308.6
click at [341, 380] on div "URL teechip.com/ teetrendus.com/ teechip.com/ 5cd2f964b197f721e1cad219 587d0d41…" at bounding box center [574, 390] width 510 height 67
click at [631, 384] on input "dan-patrick-new-day-same-me-shirt" at bounding box center [648, 391] width 359 height 31
drag, startPoint x: 637, startPoint y: 389, endPoint x: 307, endPoint y: 393, distance: 329.5
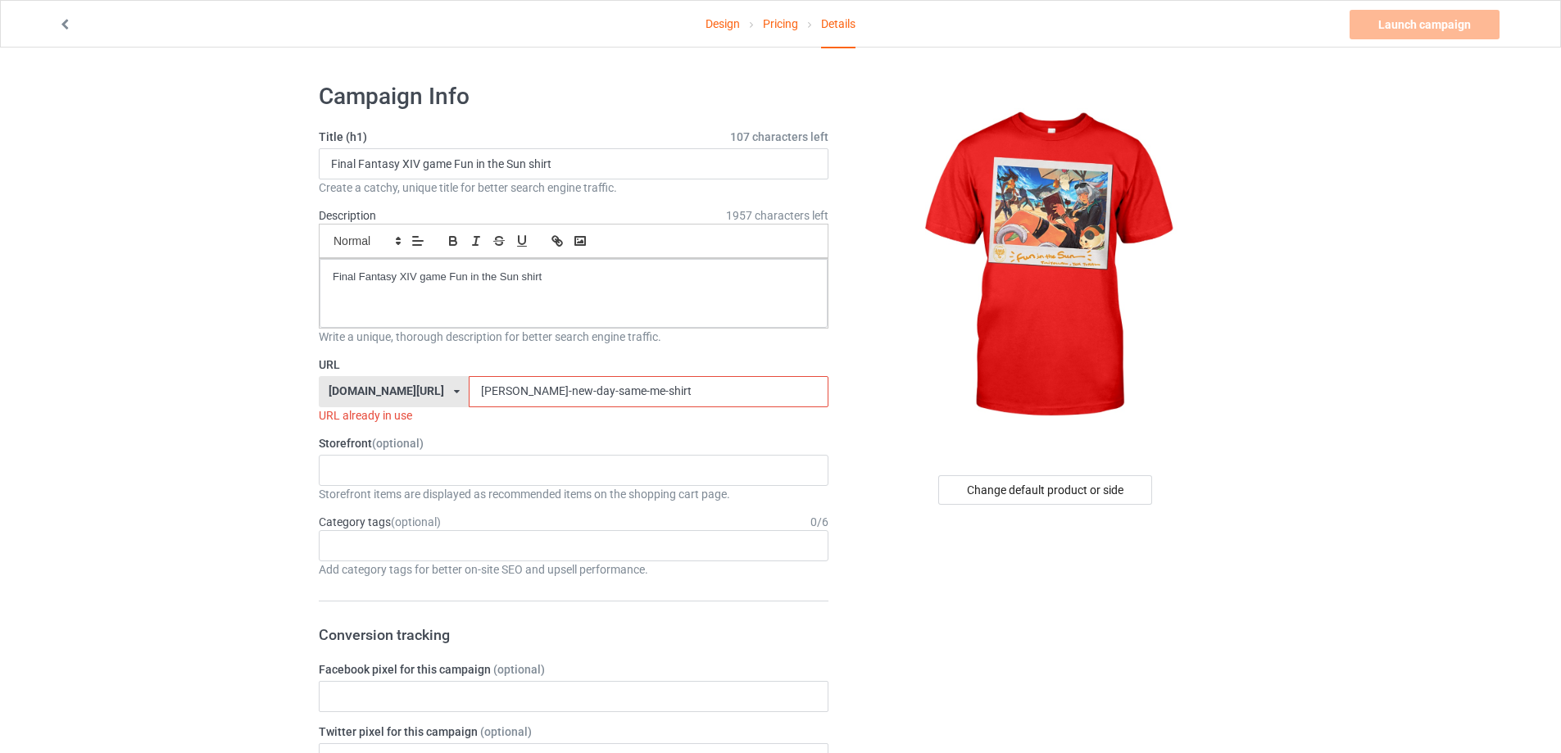
paste input "final-fantasy-xiv-game-fun-in-the-sun"
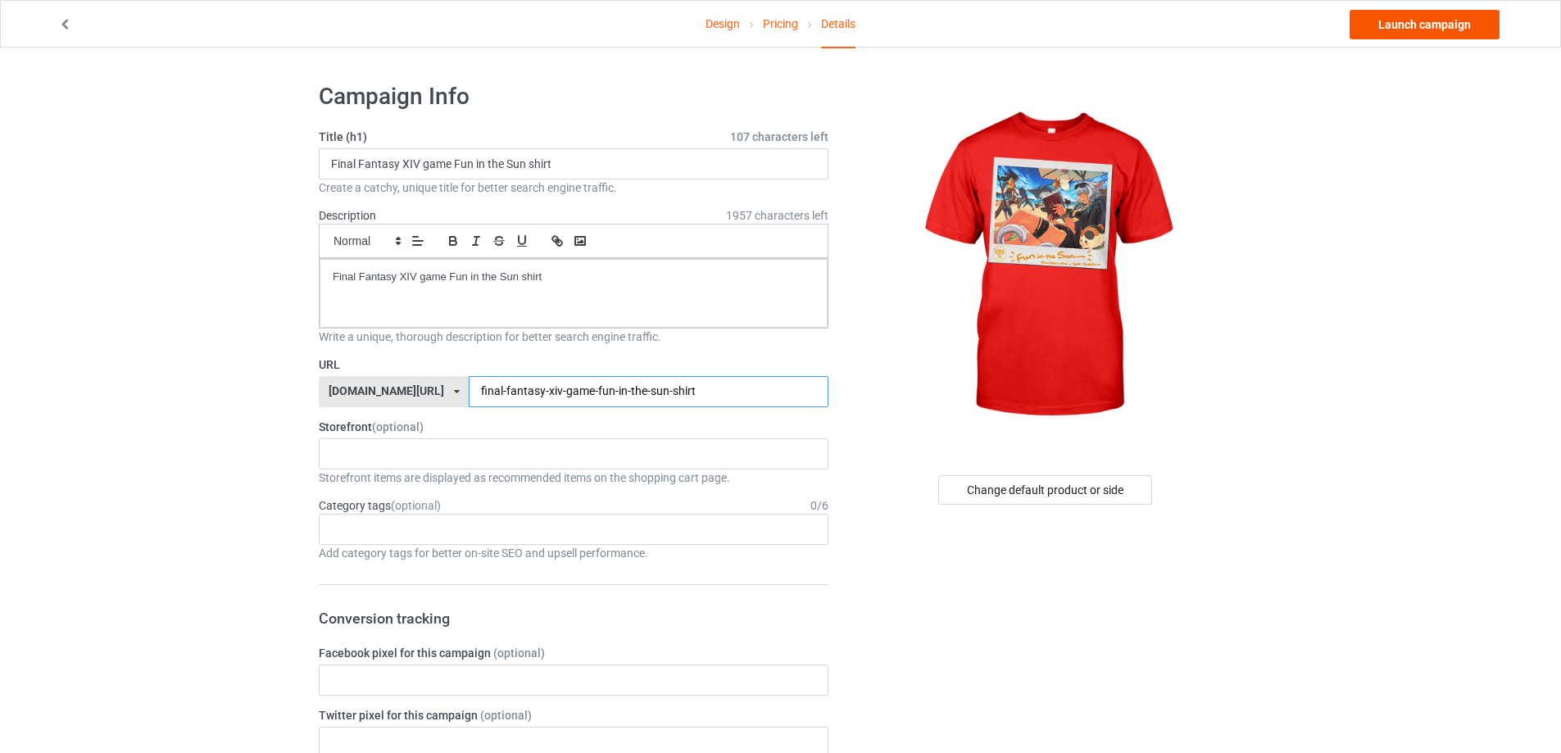
type input "final-fantasy-xiv-game-fun-in-the-sun-shirt"
click at [1441, 18] on link "Launch campaign" at bounding box center [1425, 25] width 150 height 30
